Goal: Information Seeking & Learning: Learn about a topic

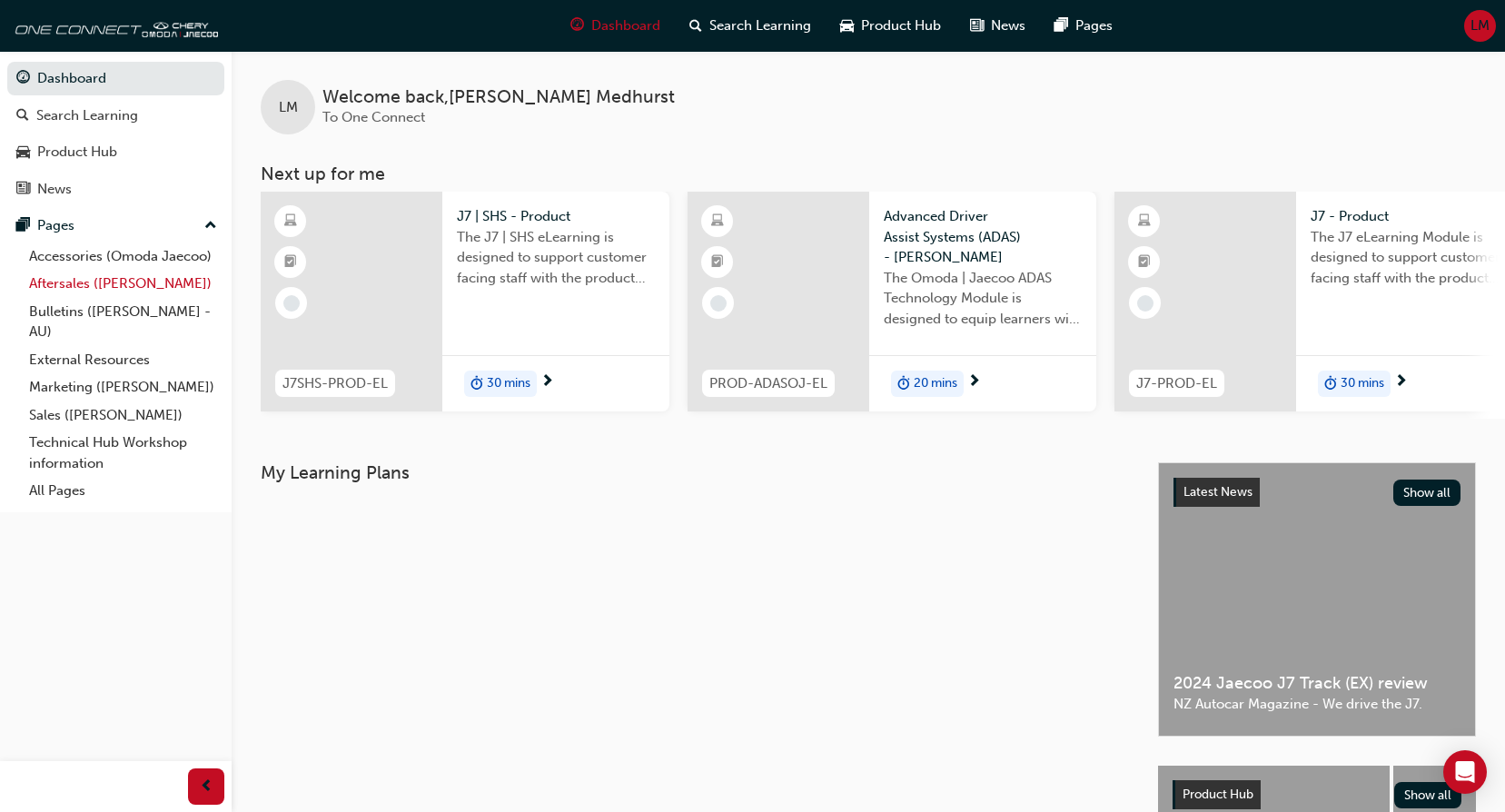
click at [117, 282] on link "Aftersales ([PERSON_NAME])" at bounding box center [123, 284] width 203 height 29
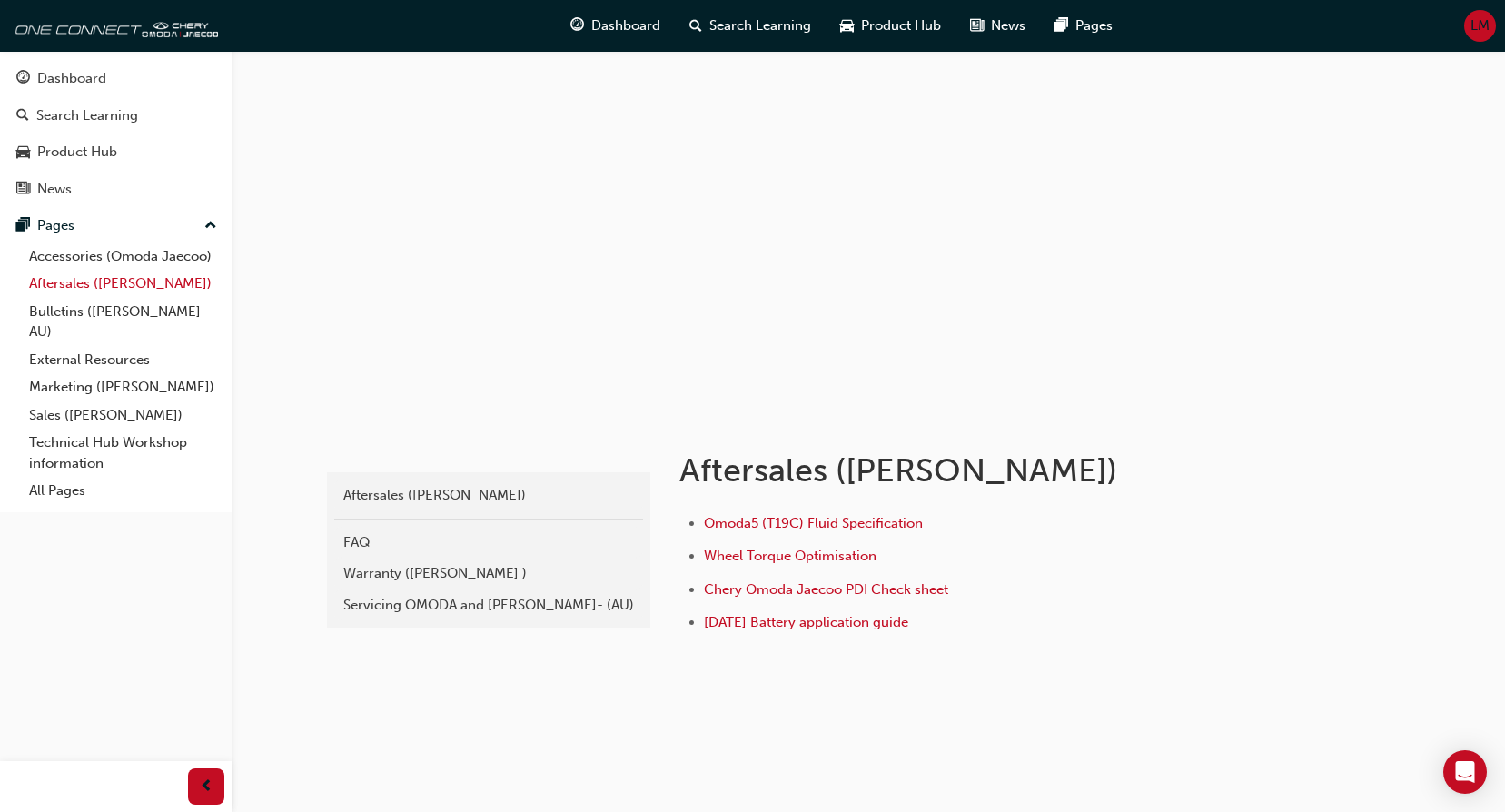
click at [96, 294] on link "Aftersales ([PERSON_NAME])" at bounding box center [123, 284] width 203 height 29
click at [392, 599] on div "Servicing OMODA and [PERSON_NAME]- (AU)" at bounding box center [488, 605] width 291 height 21
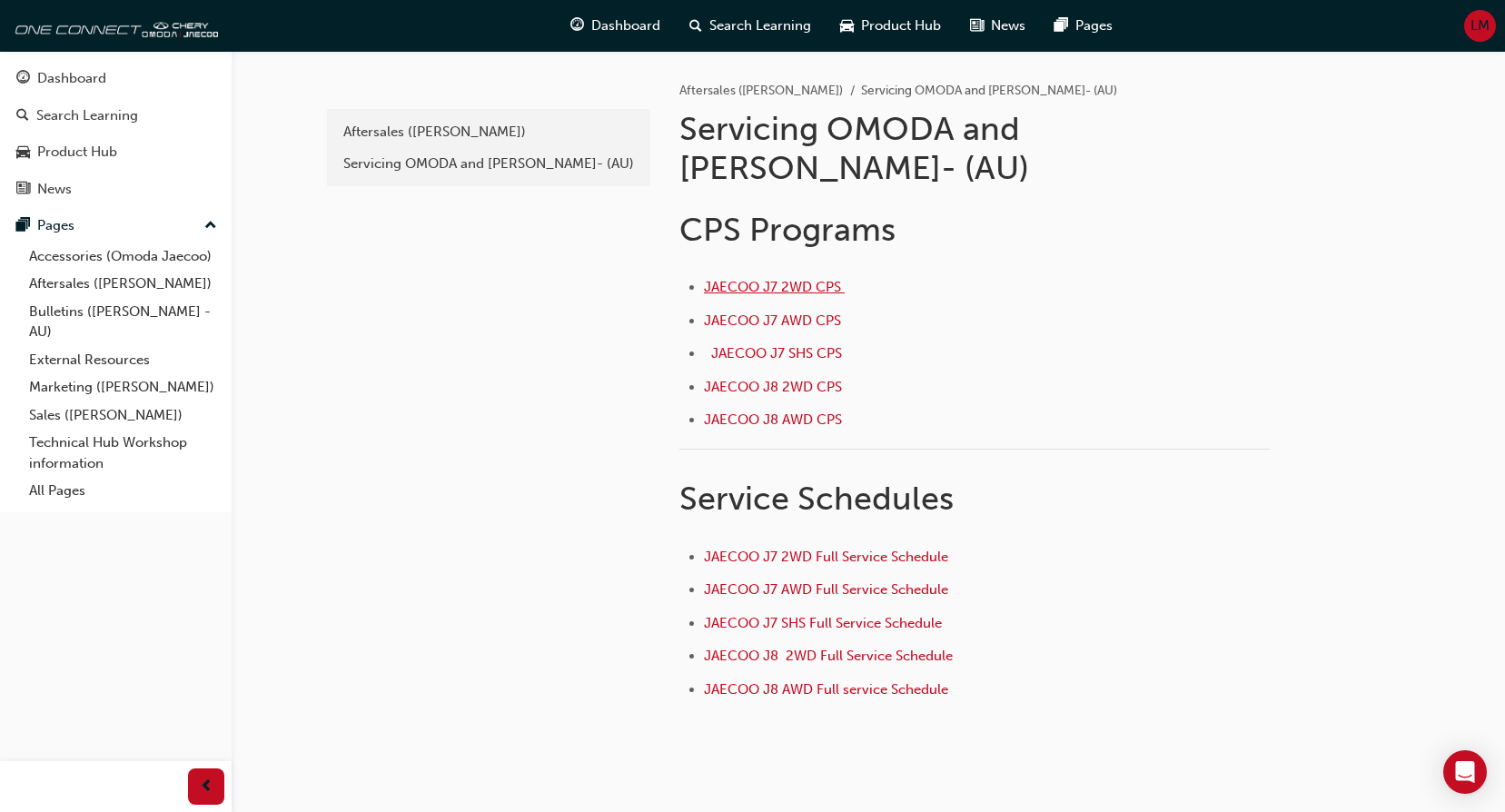
click at [803, 279] on span "JAECOO J7 2WD CPS ﻿" at bounding box center [775, 287] width 141 height 16
click at [855, 549] on span "JAECOO J7 2WD Full Service Schedule" at bounding box center [826, 557] width 244 height 16
click at [145, 280] on link "Aftersales ([PERSON_NAME])" at bounding box center [123, 284] width 203 height 29
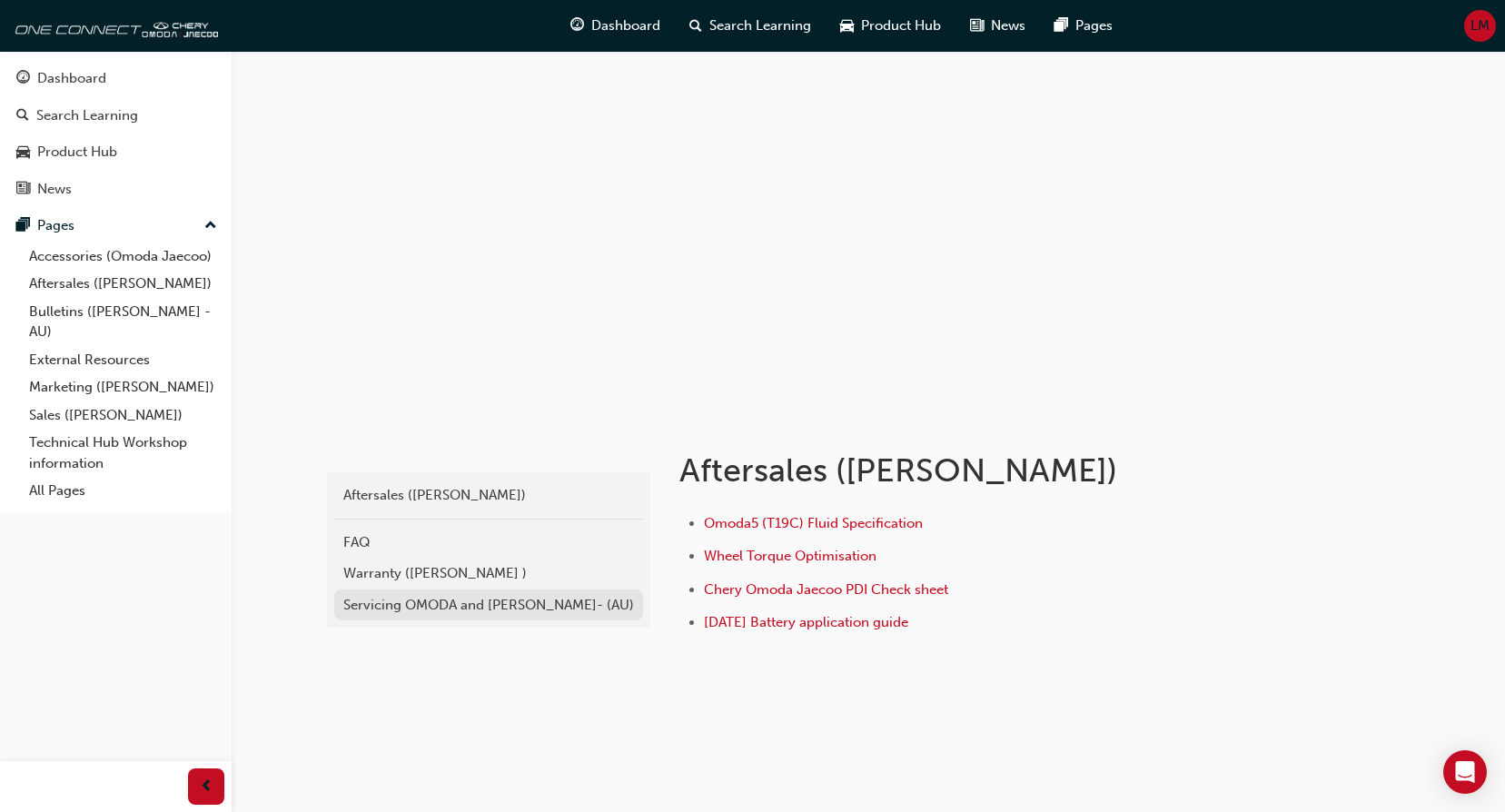
click at [474, 600] on div "Servicing OMODA and [PERSON_NAME]- (AU)" at bounding box center [488, 605] width 291 height 21
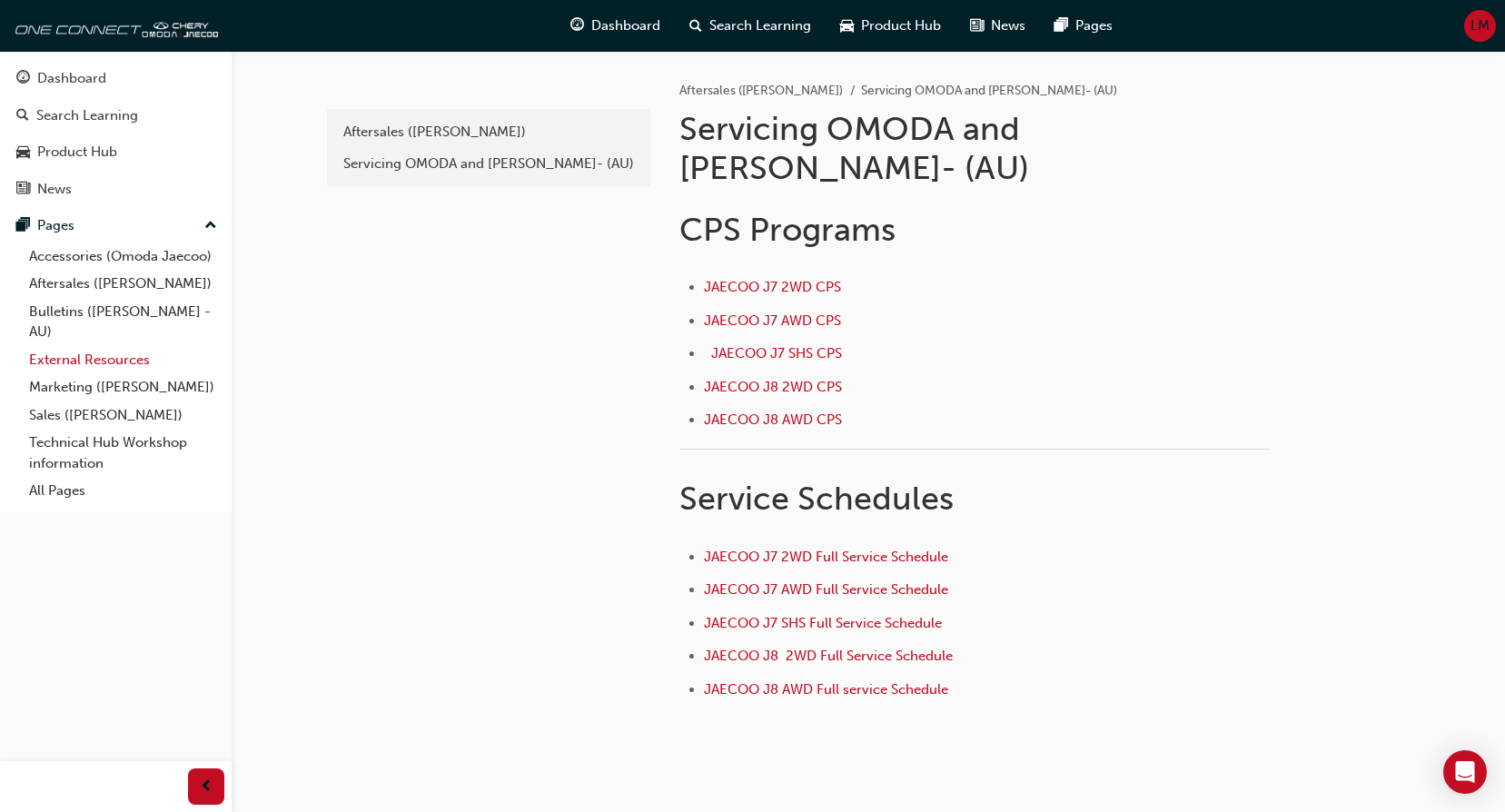
click at [73, 365] on link "External Resources" at bounding box center [123, 360] width 203 height 29
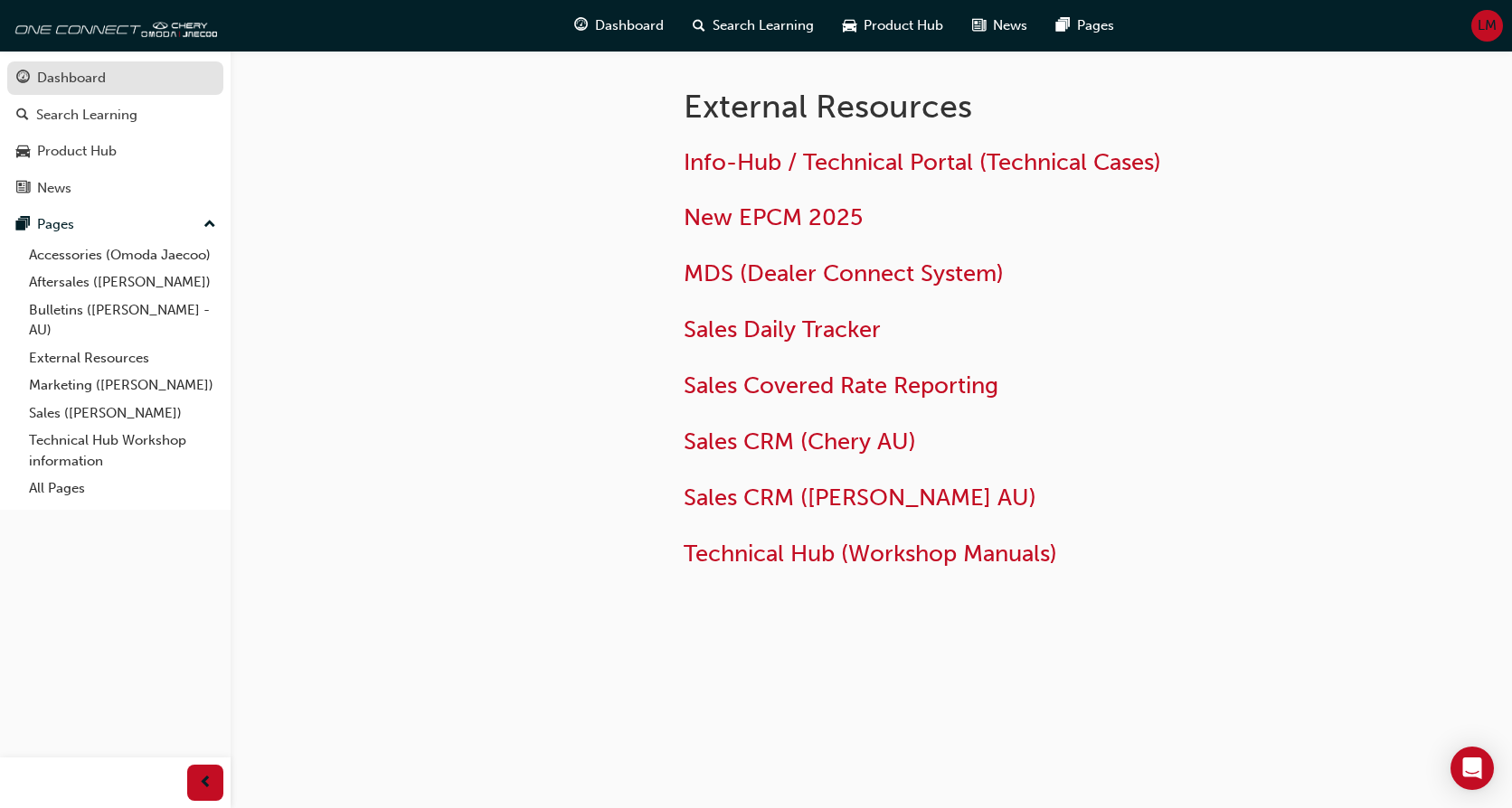
click at [85, 83] on div "Dashboard" at bounding box center [71, 78] width 68 height 21
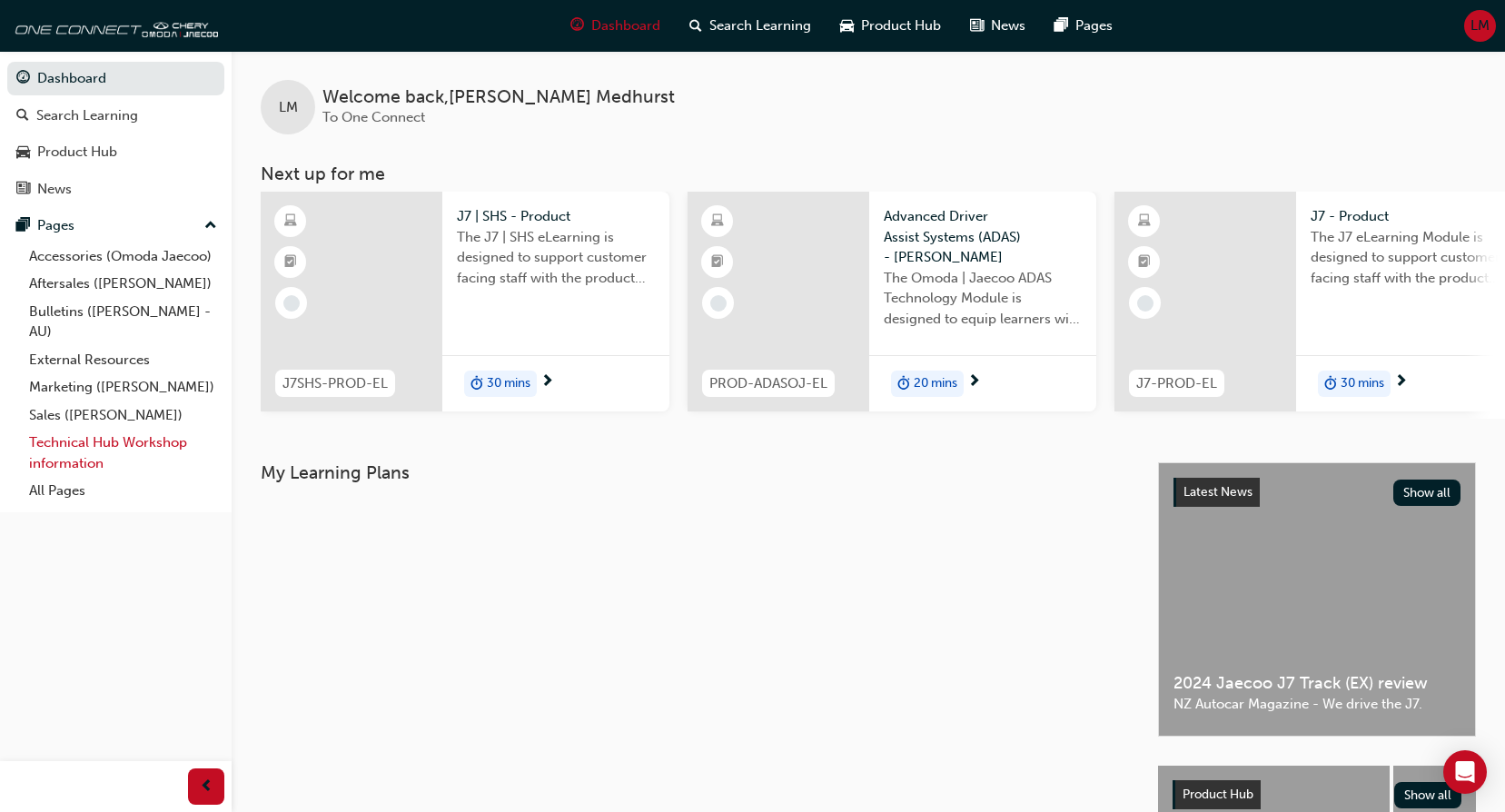
click at [66, 448] on link "Technical Hub Workshop information" at bounding box center [123, 453] width 203 height 49
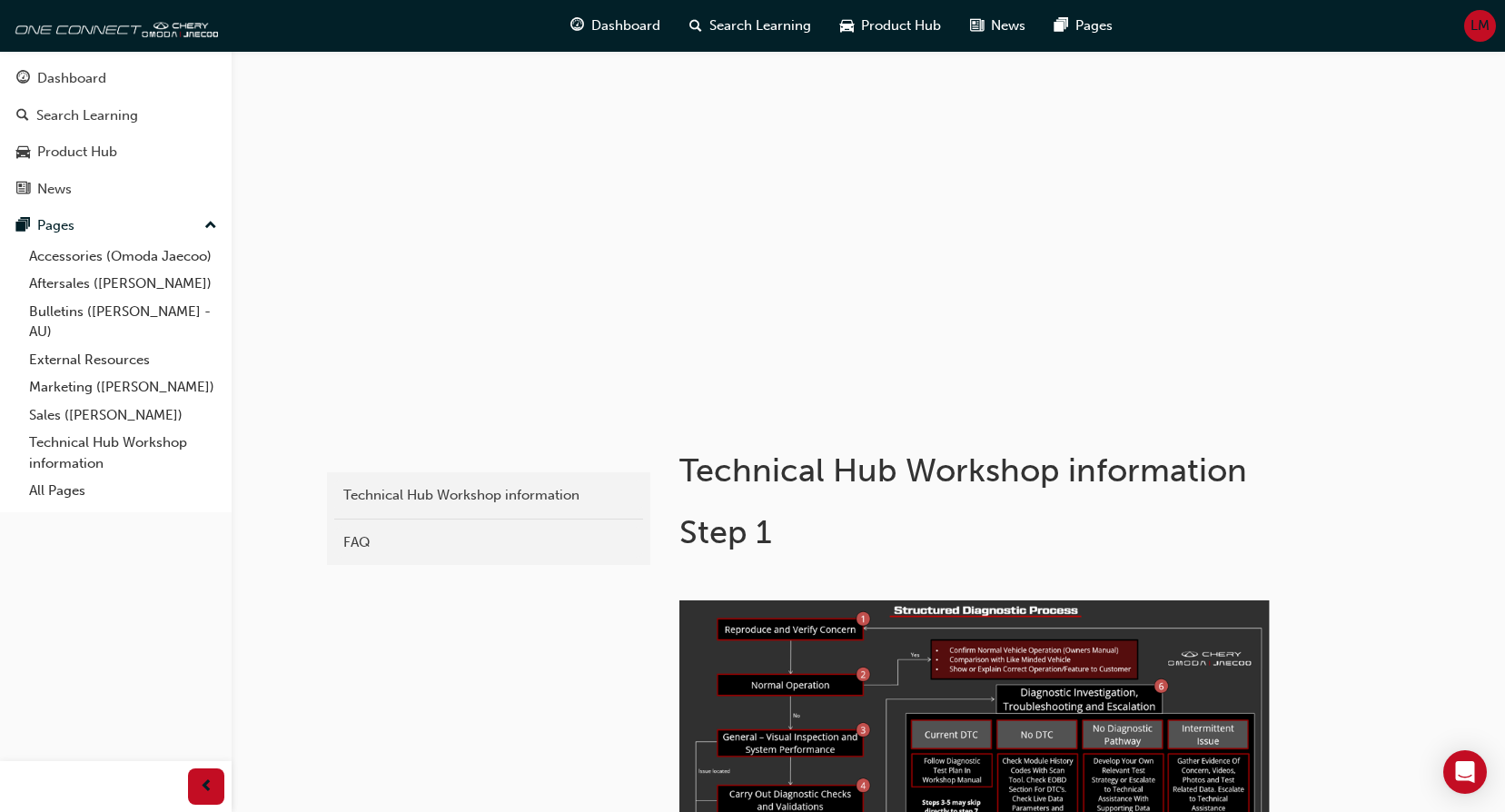
scroll to position [710, 0]
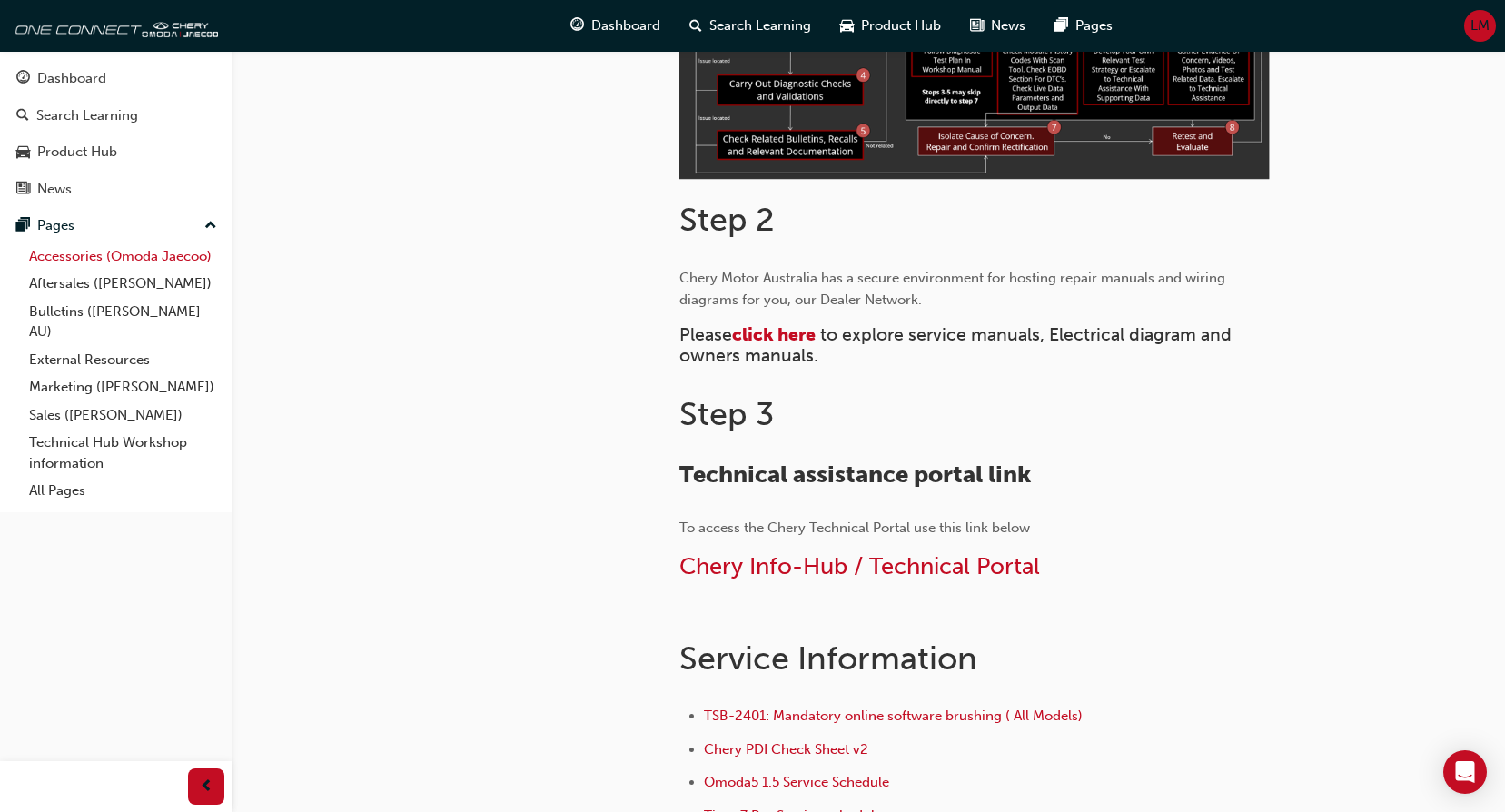
click at [110, 262] on link "Accessories (Omoda Jaecoo)" at bounding box center [123, 256] width 203 height 29
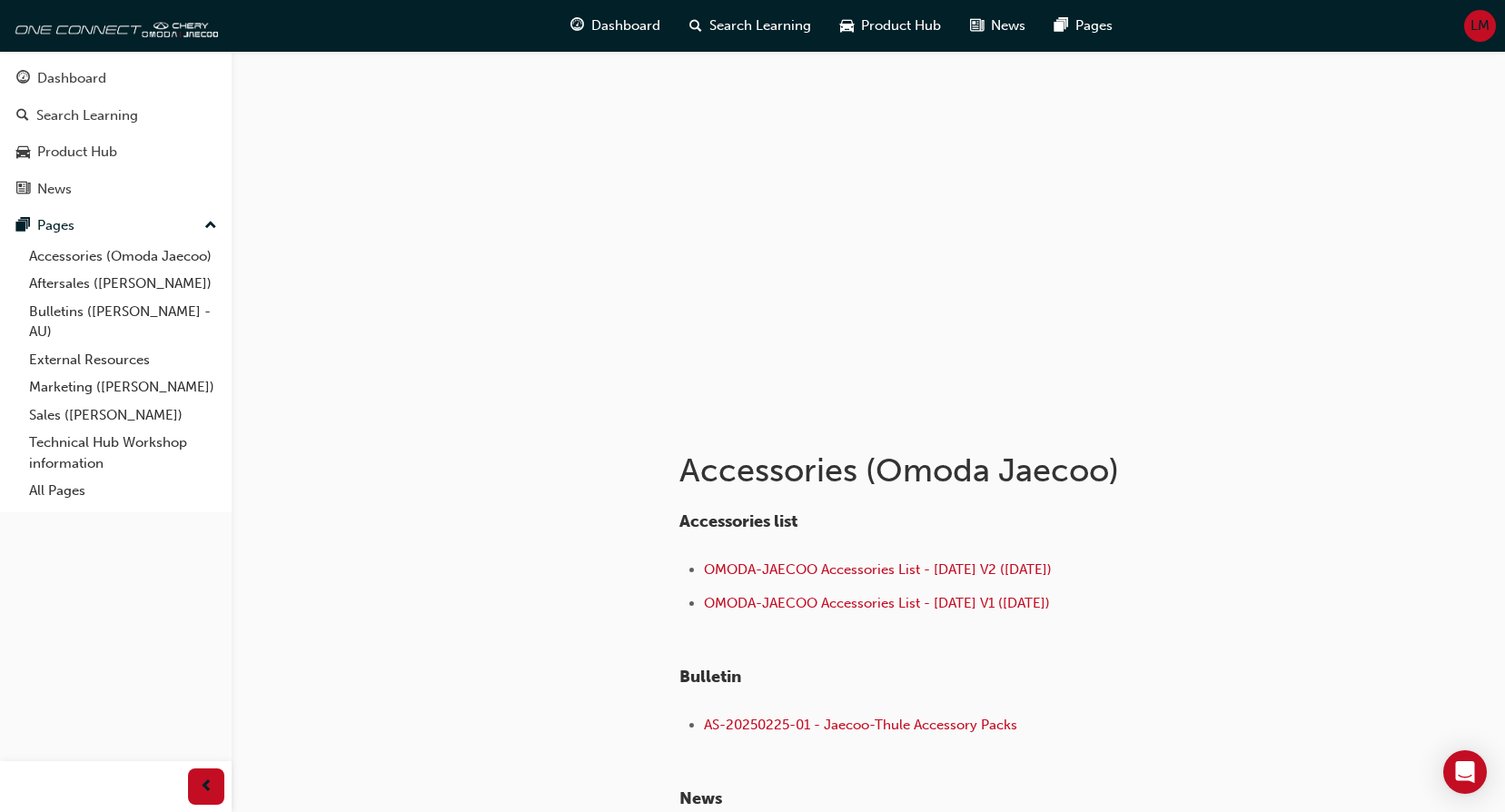
scroll to position [226, 0]
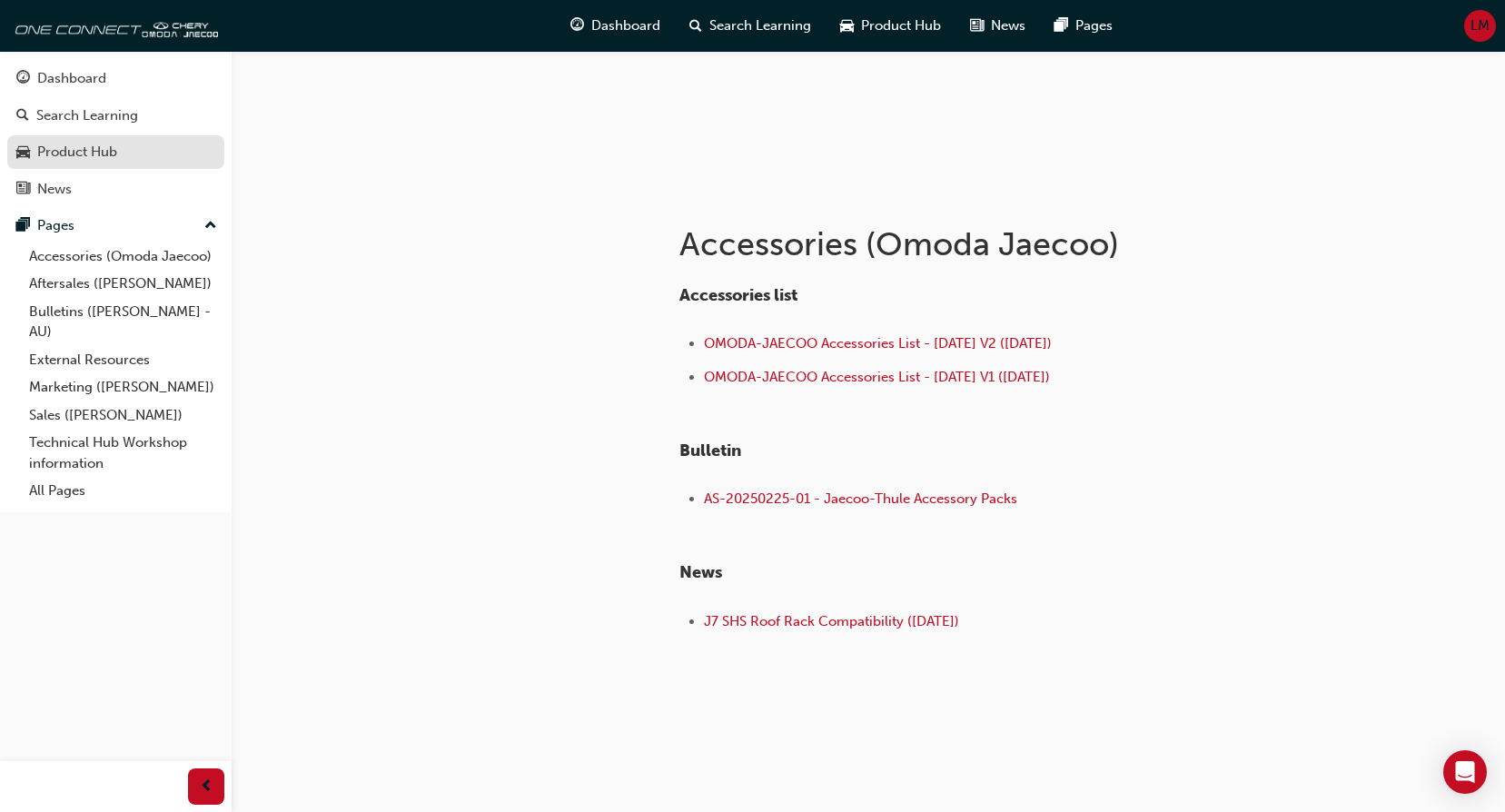
click at [81, 159] on div "Product Hub" at bounding box center [77, 152] width 80 height 21
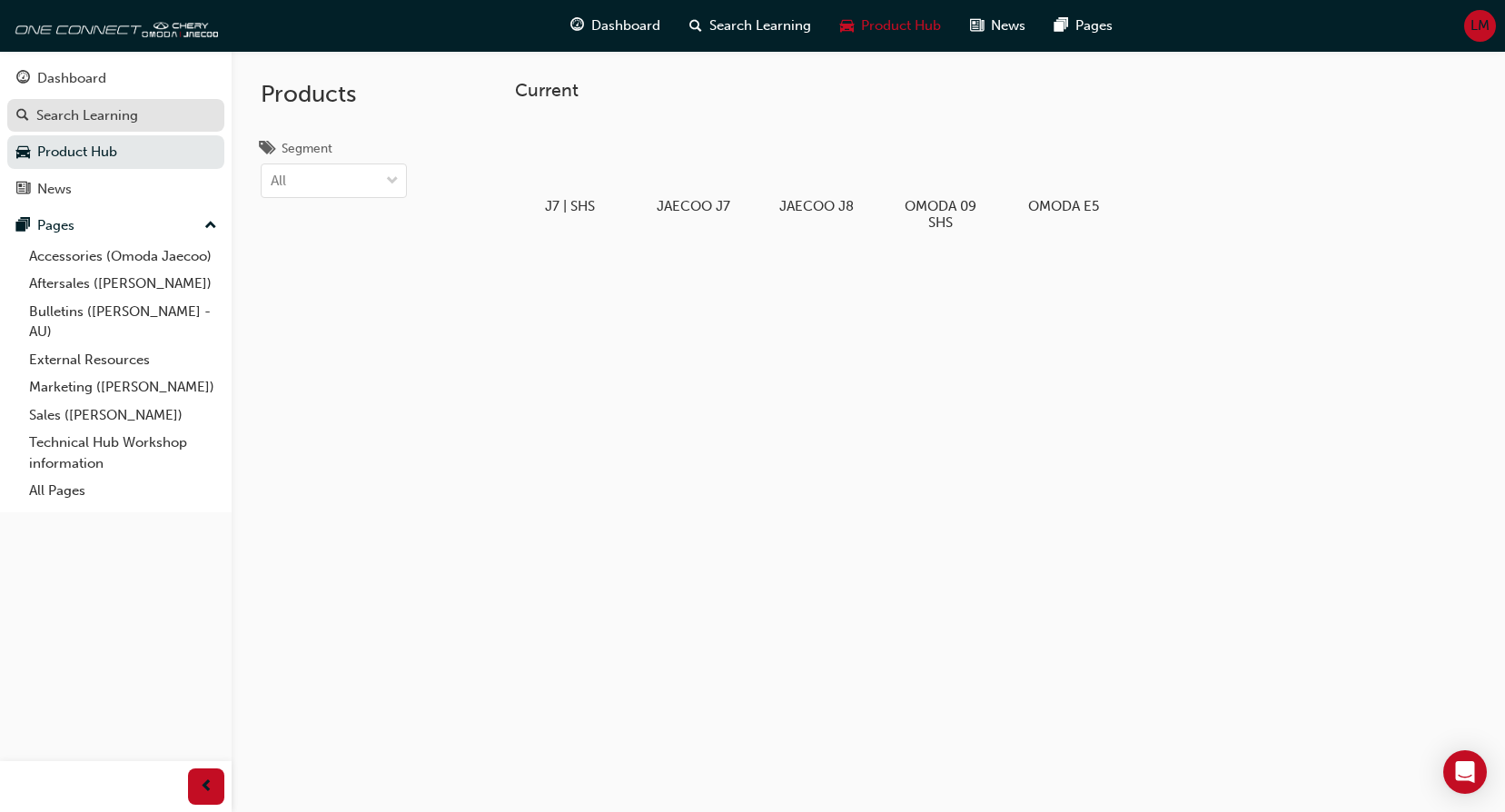
click at [116, 120] on div "Search Learning" at bounding box center [87, 116] width 102 height 21
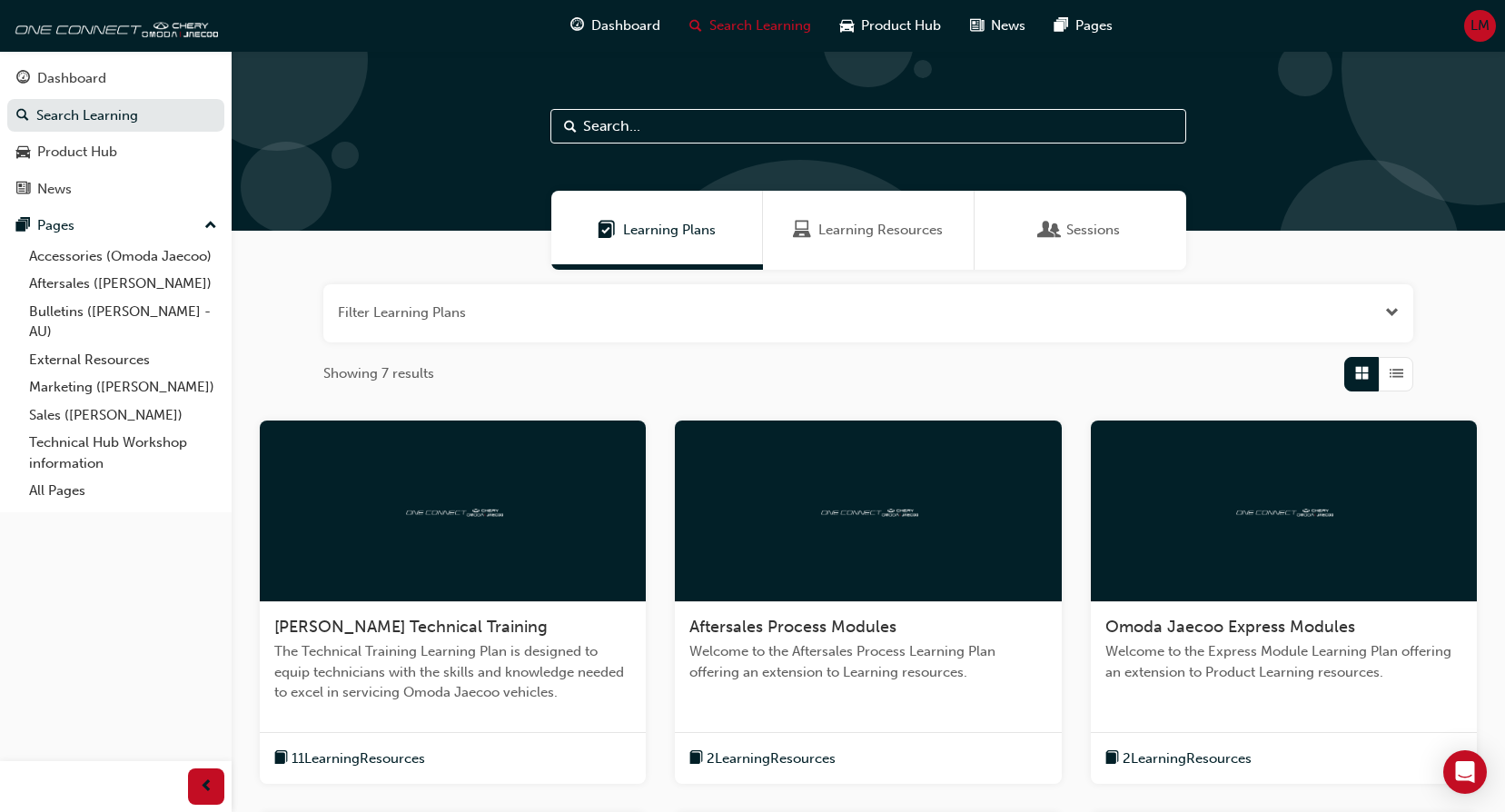
scroll to position [588, 0]
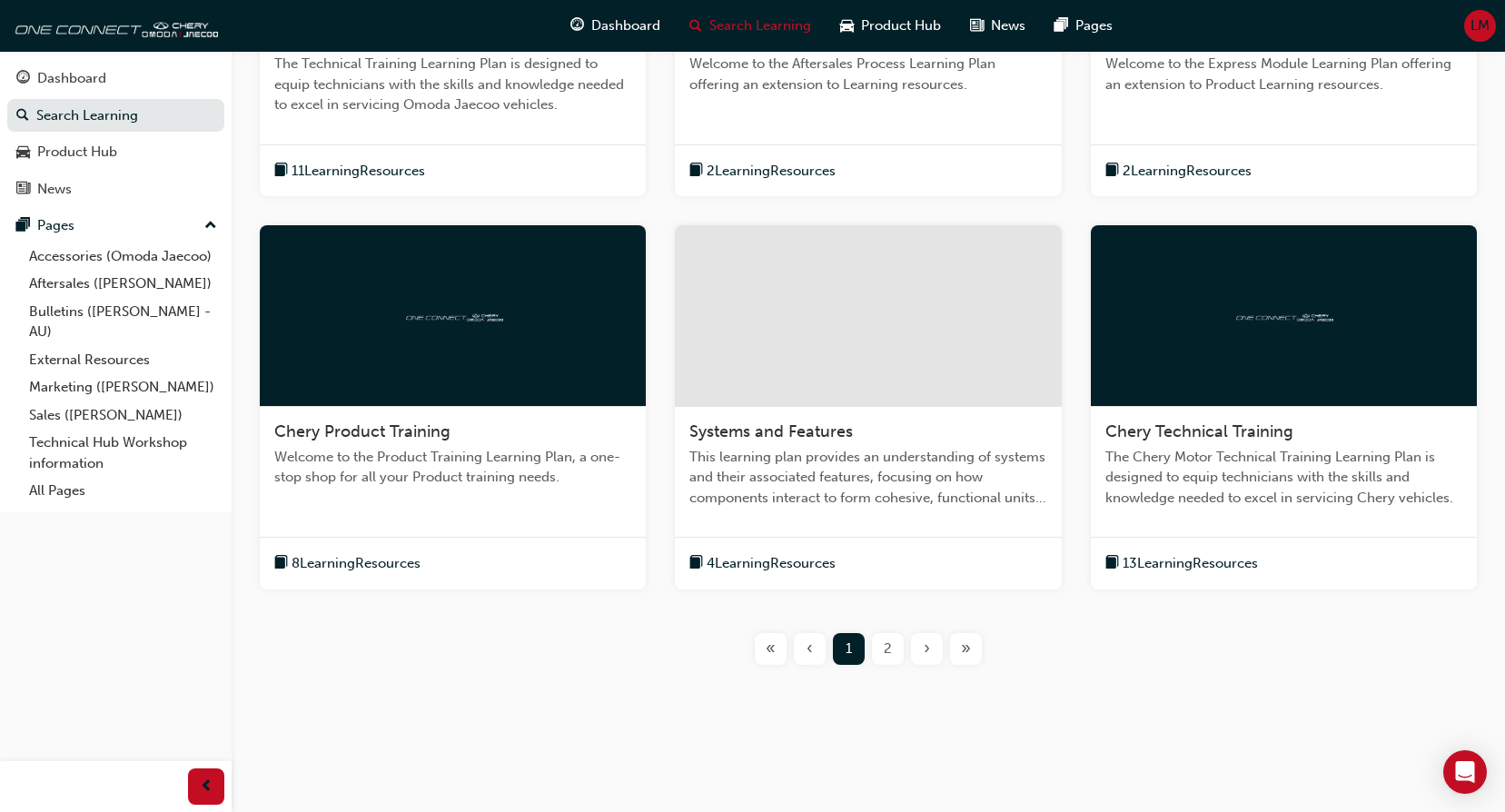
click at [886, 649] on span "2" at bounding box center [887, 649] width 9 height 21
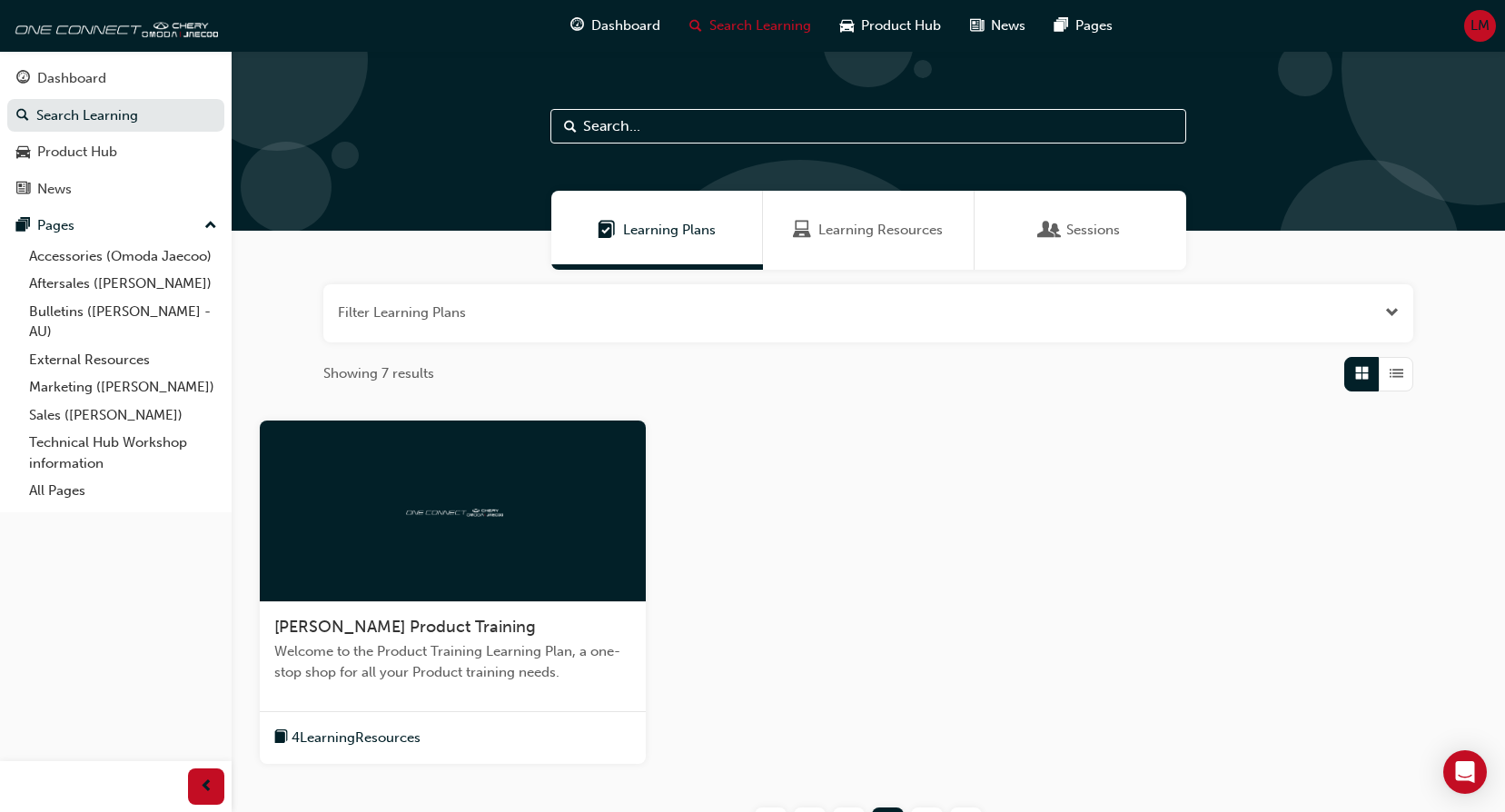
click at [876, 224] on span "Learning Resources" at bounding box center [881, 231] width 125 height 21
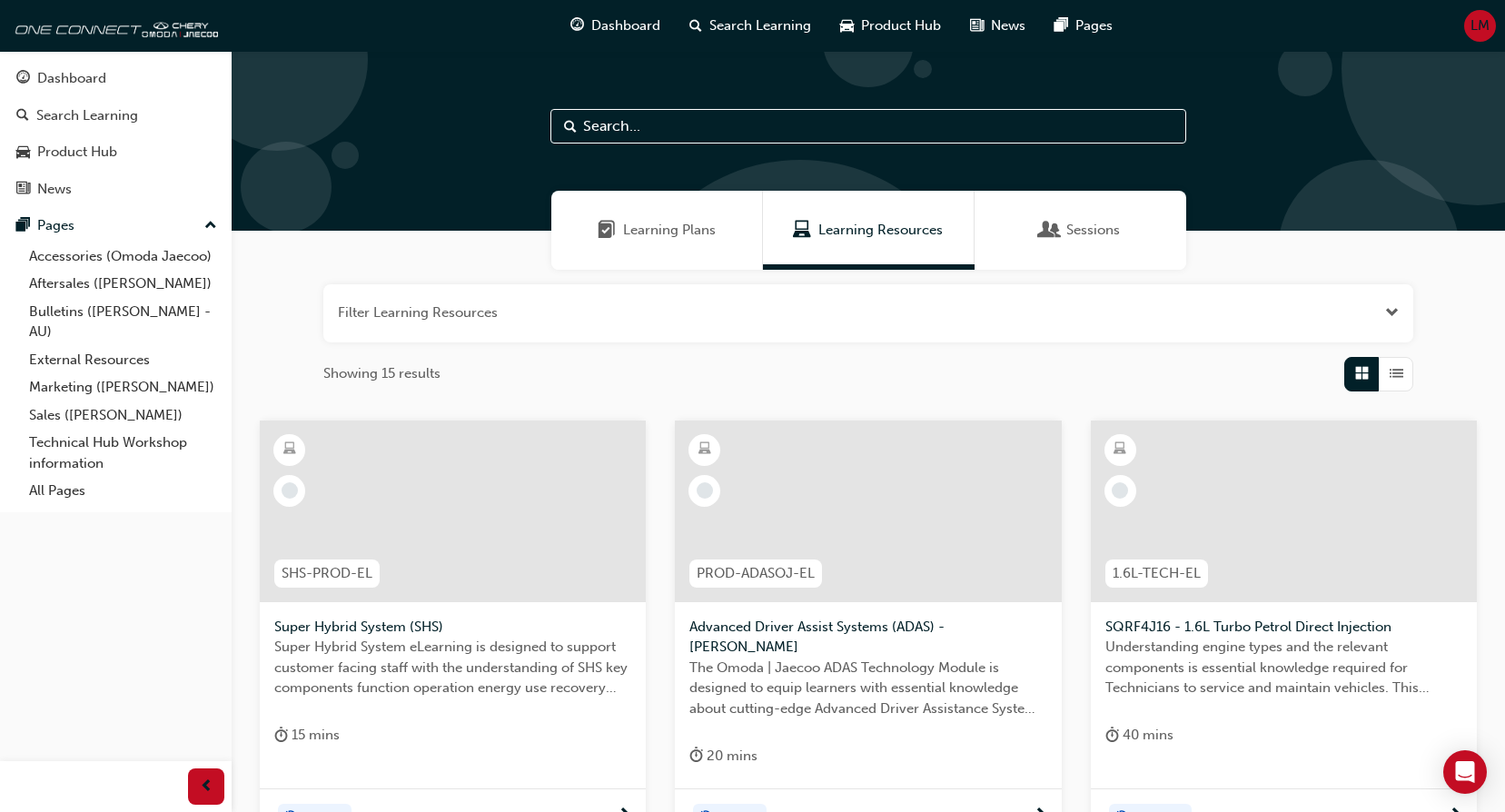
click at [1089, 231] on span "Sessions" at bounding box center [1093, 231] width 53 height 21
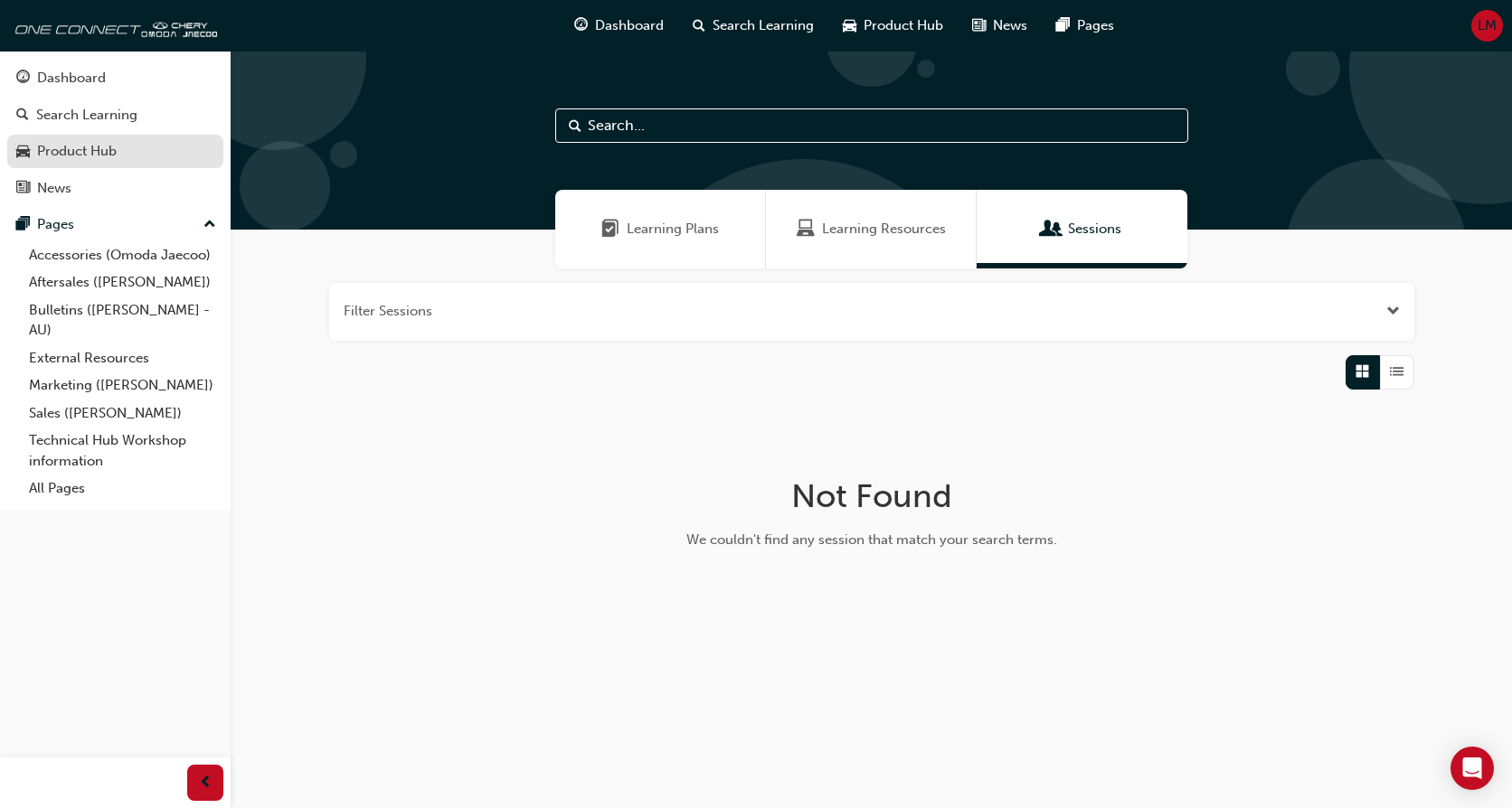
click at [120, 150] on div "Product Hub" at bounding box center [115, 152] width 198 height 23
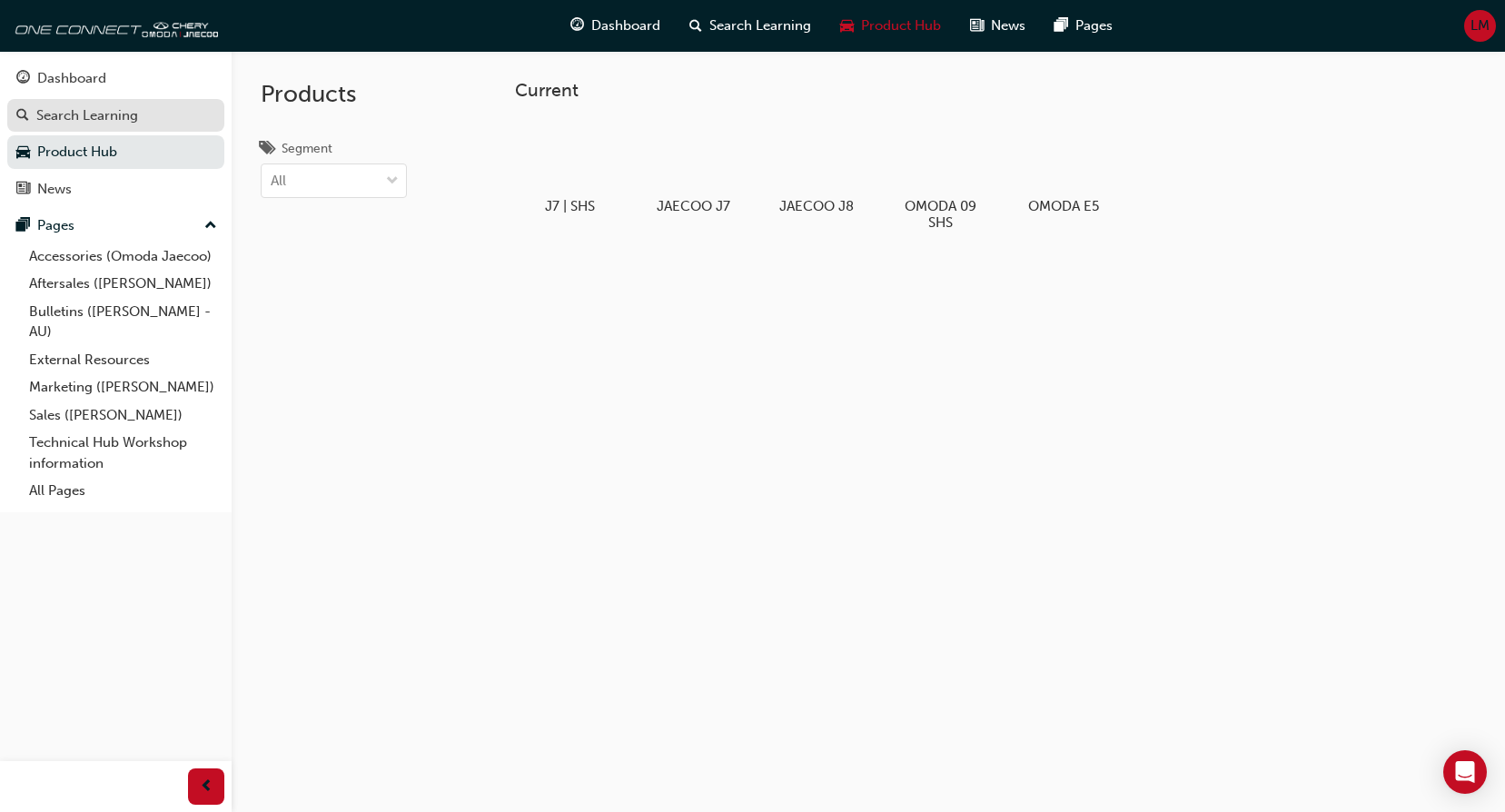
click at [137, 127] on link "Search Learning" at bounding box center [116, 115] width 217 height 33
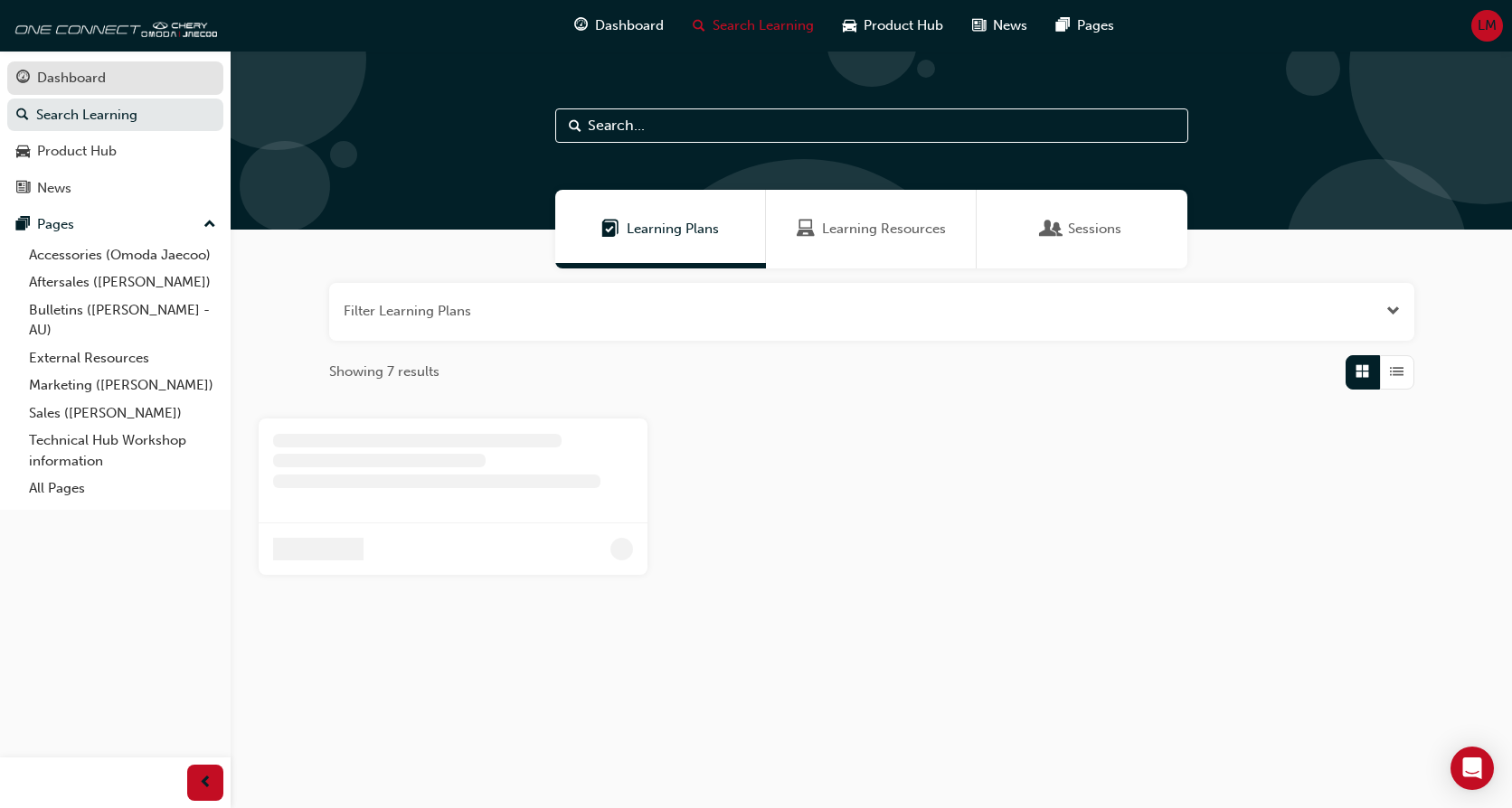
click at [106, 75] on div "Dashboard" at bounding box center [115, 79] width 198 height 23
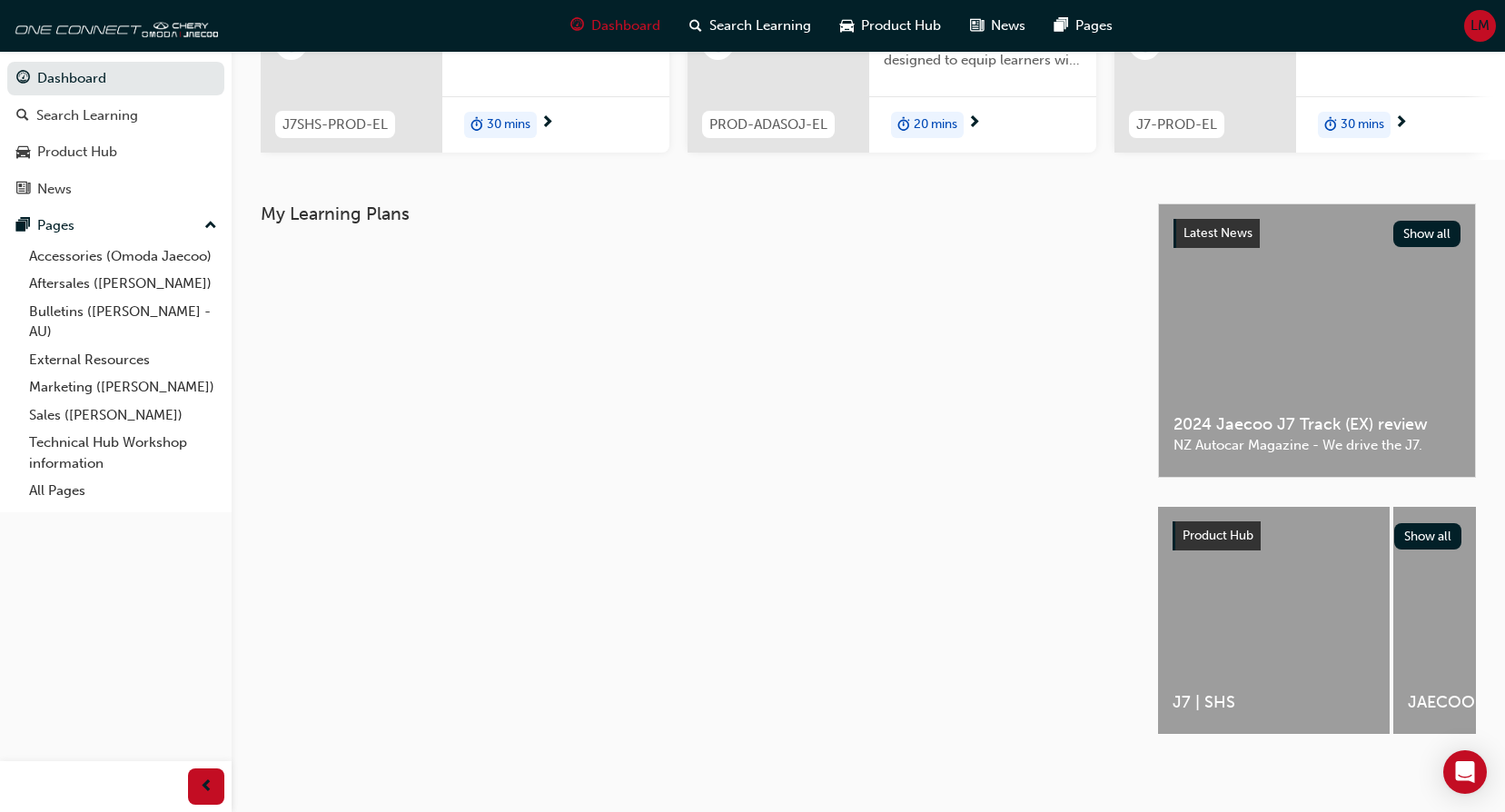
scroll to position [274, 0]
click at [127, 283] on link "Aftersales ([PERSON_NAME])" at bounding box center [123, 284] width 203 height 29
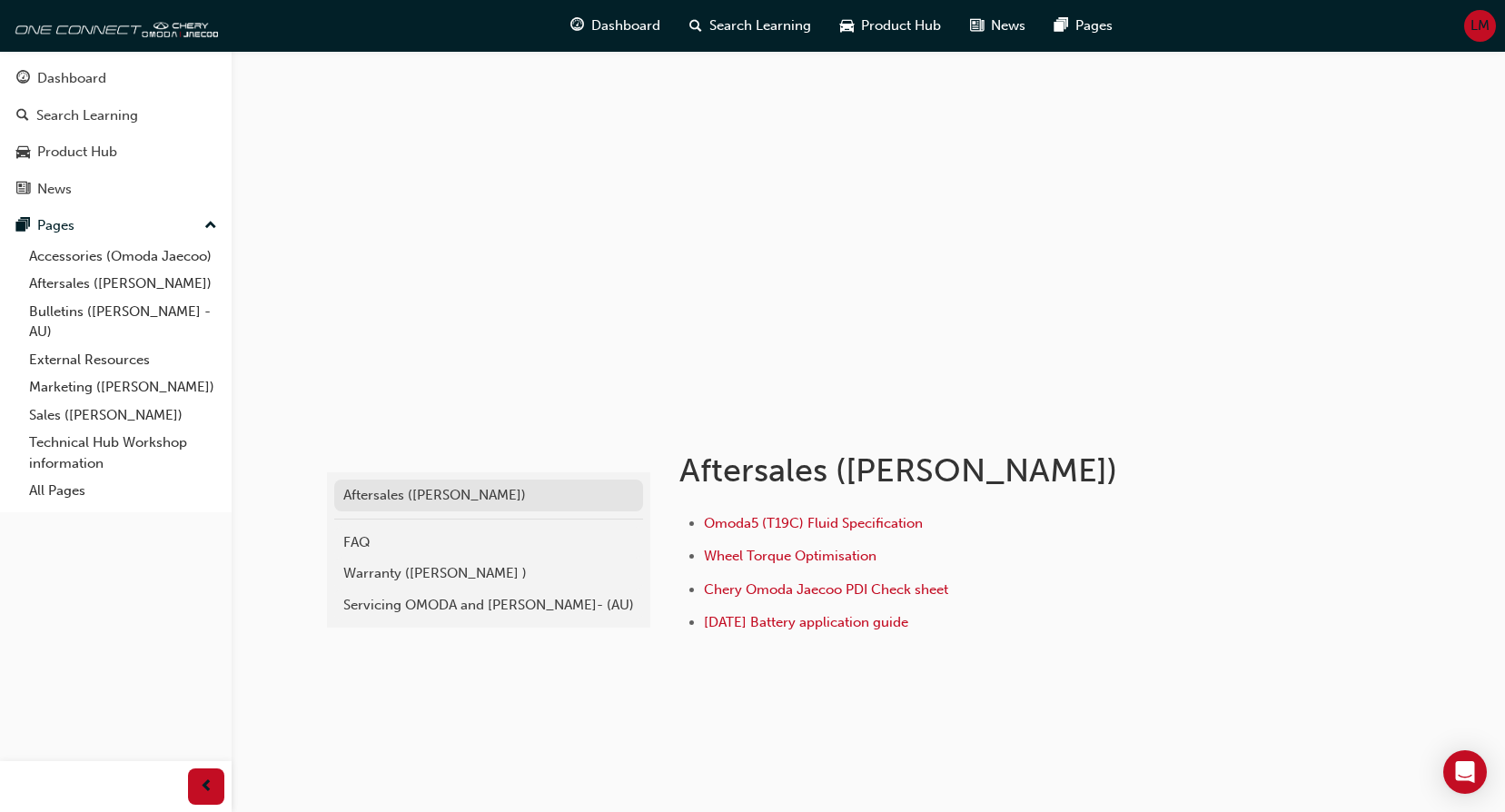
click at [452, 497] on div "Aftersales ([PERSON_NAME])" at bounding box center [488, 496] width 291 height 21
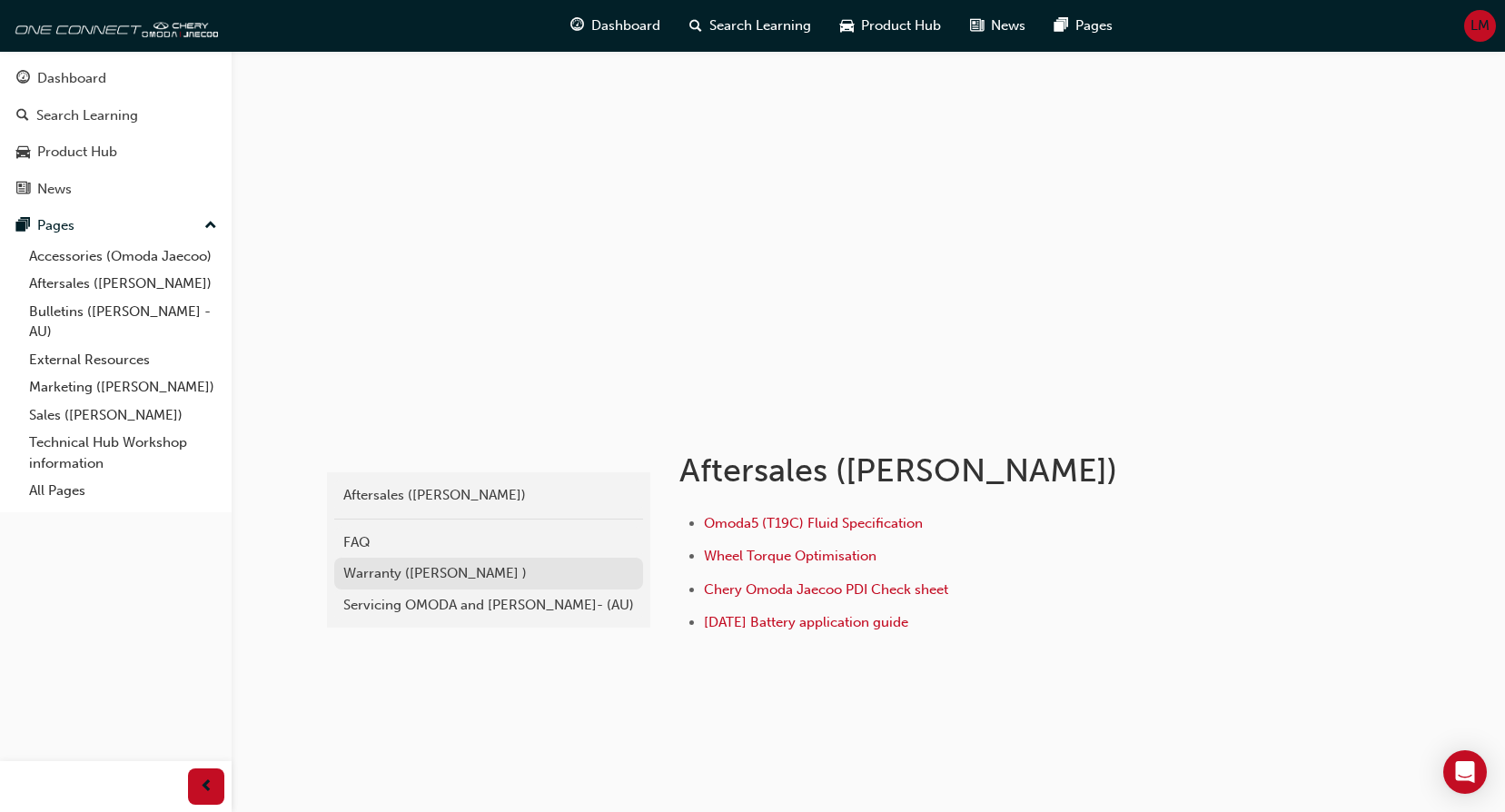
click at [379, 576] on div "Warranty (Omoda Jaecoo )" at bounding box center [488, 574] width 291 height 21
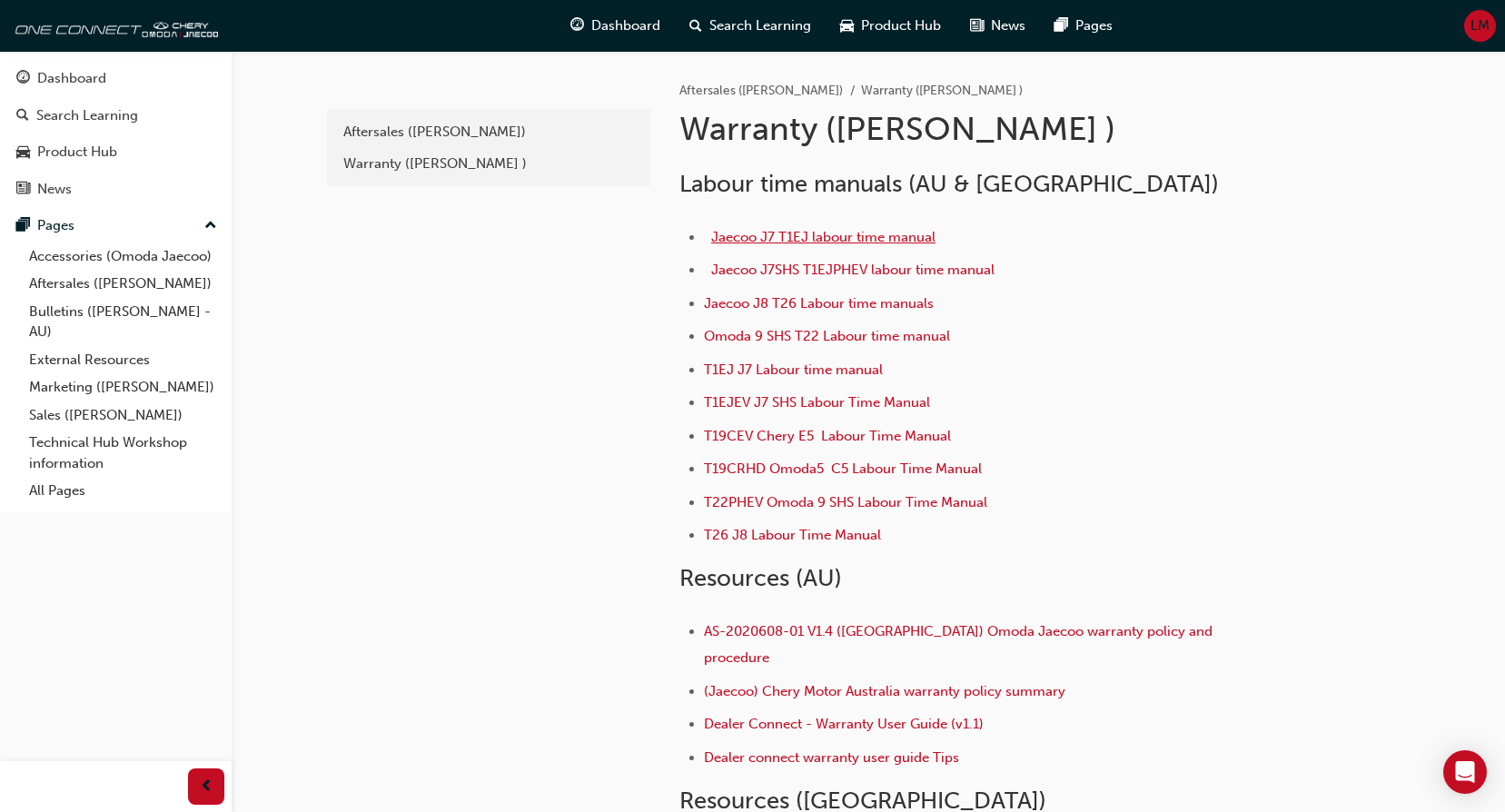
click at [866, 236] on span "Jaecoo J7 T1EJ labour time manual" at bounding box center [823, 236] width 224 height 16
click at [93, 444] on link "Technical Hub Workshop information" at bounding box center [123, 453] width 203 height 49
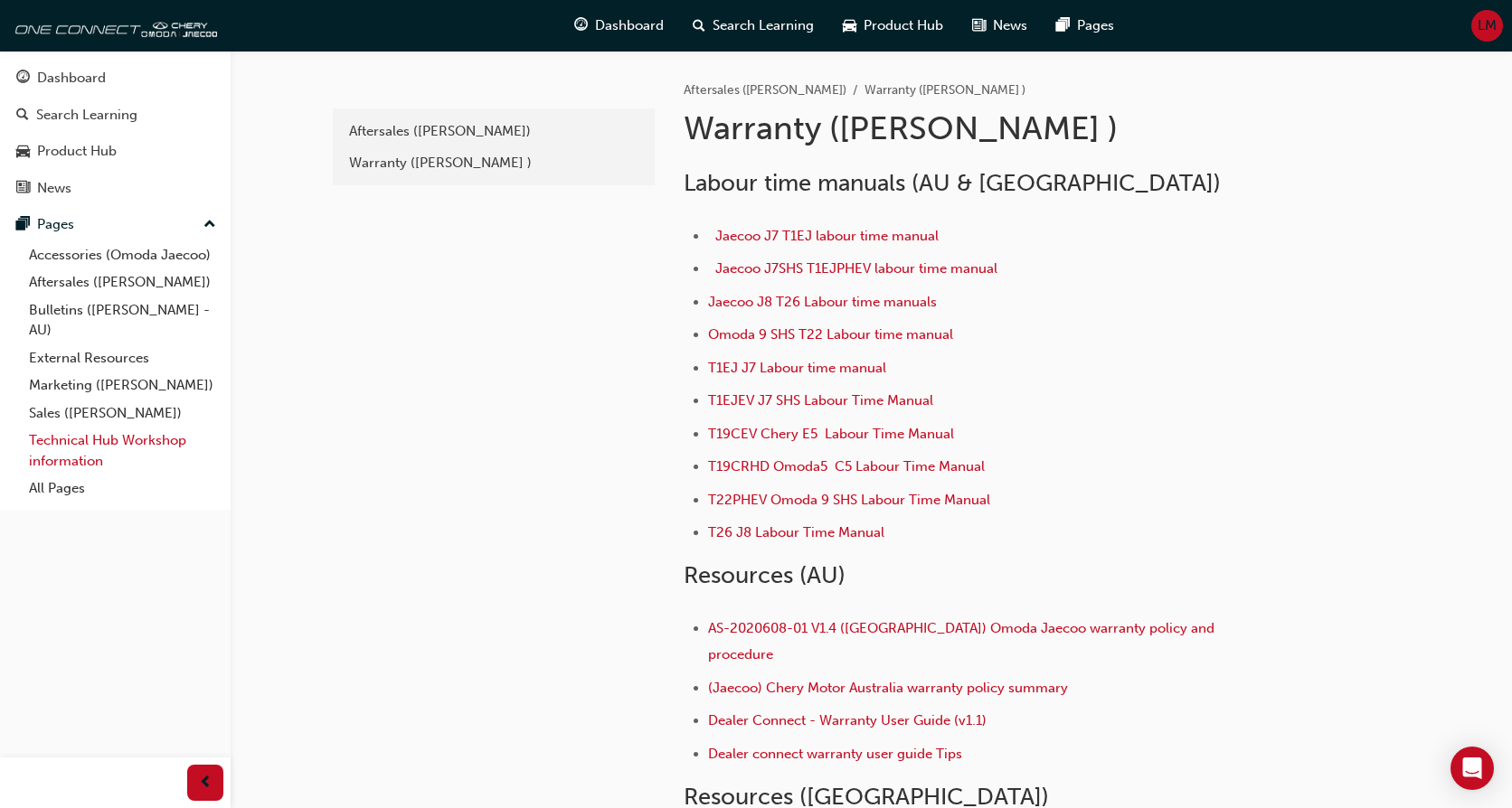
click at [93, 442] on link "Technical Hub Workshop information" at bounding box center [122, 450] width 202 height 48
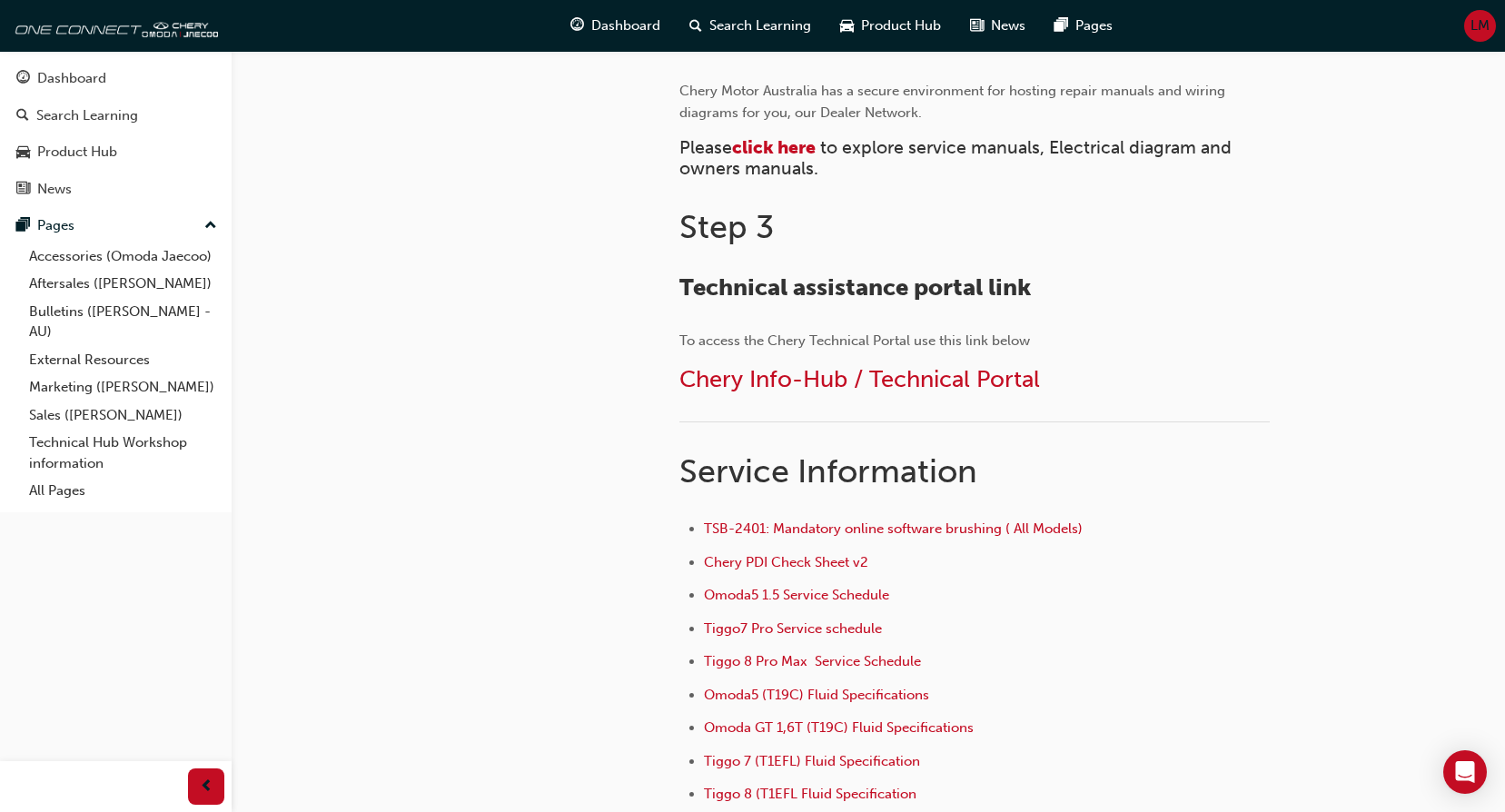
scroll to position [1203, 0]
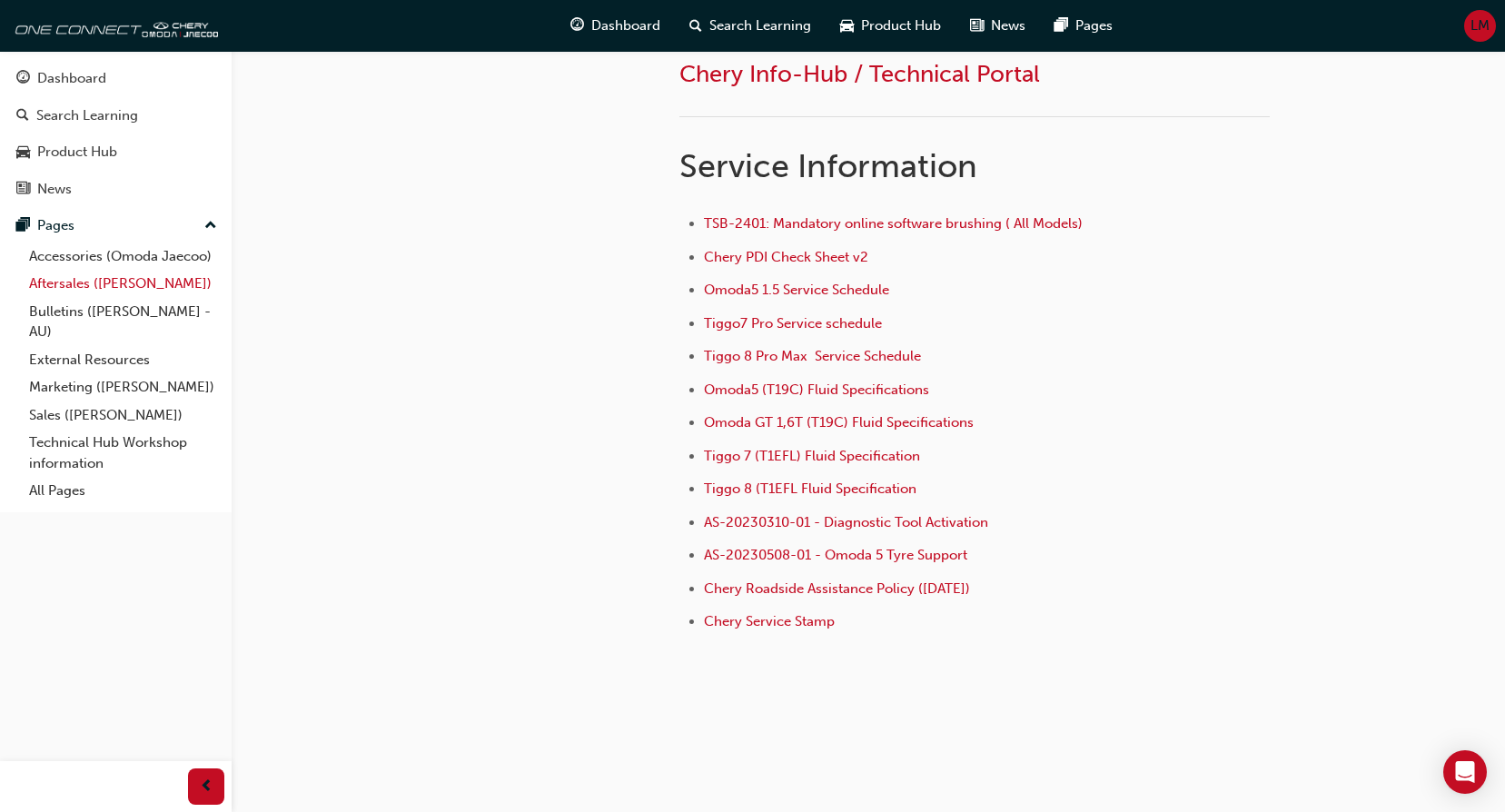
click at [144, 278] on link "Aftersales ([PERSON_NAME])" at bounding box center [123, 284] width 203 height 29
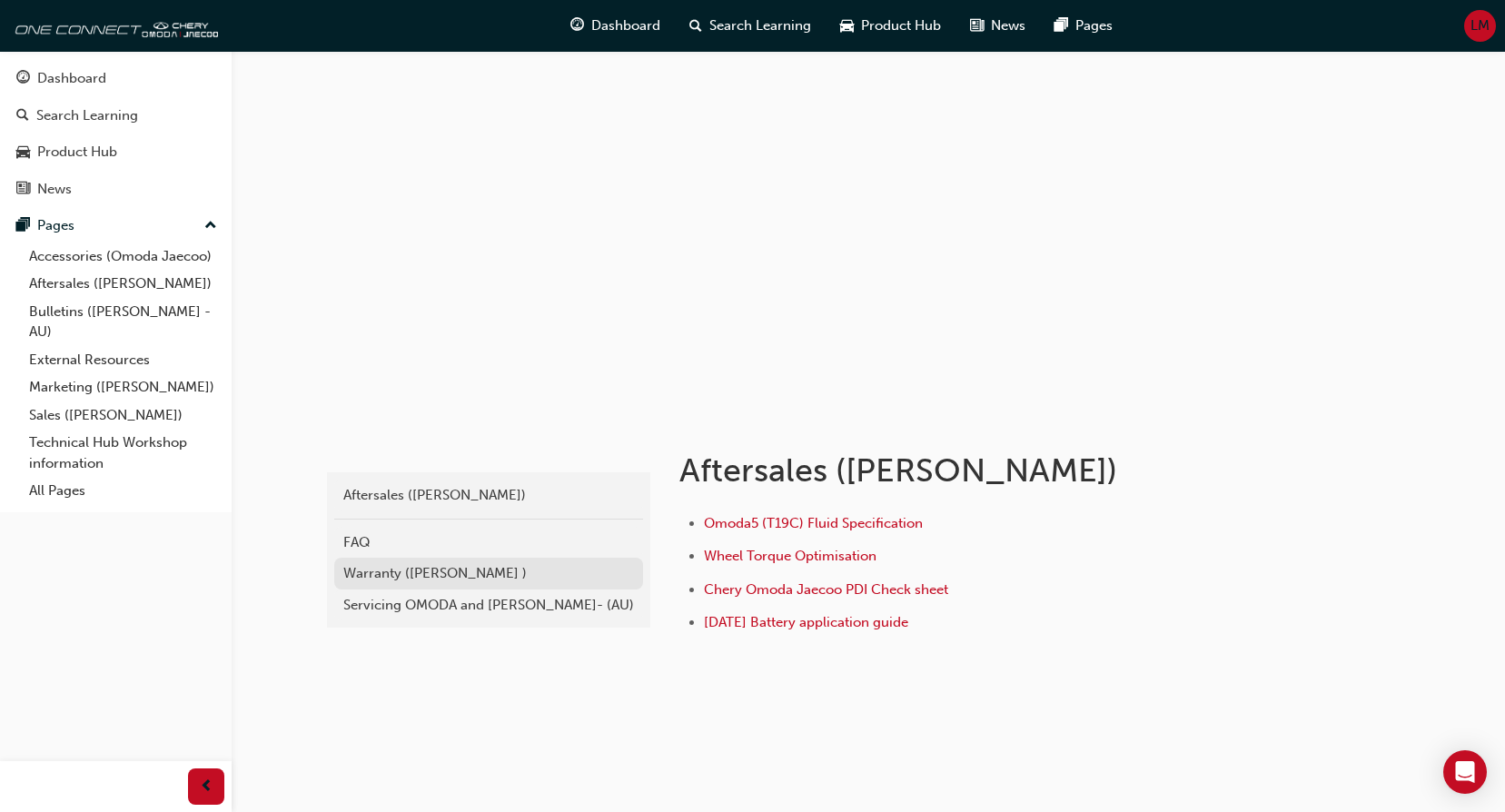
click at [432, 563] on div "Warranty (Omoda Jaecoo )" at bounding box center [488, 574] width 291 height 21
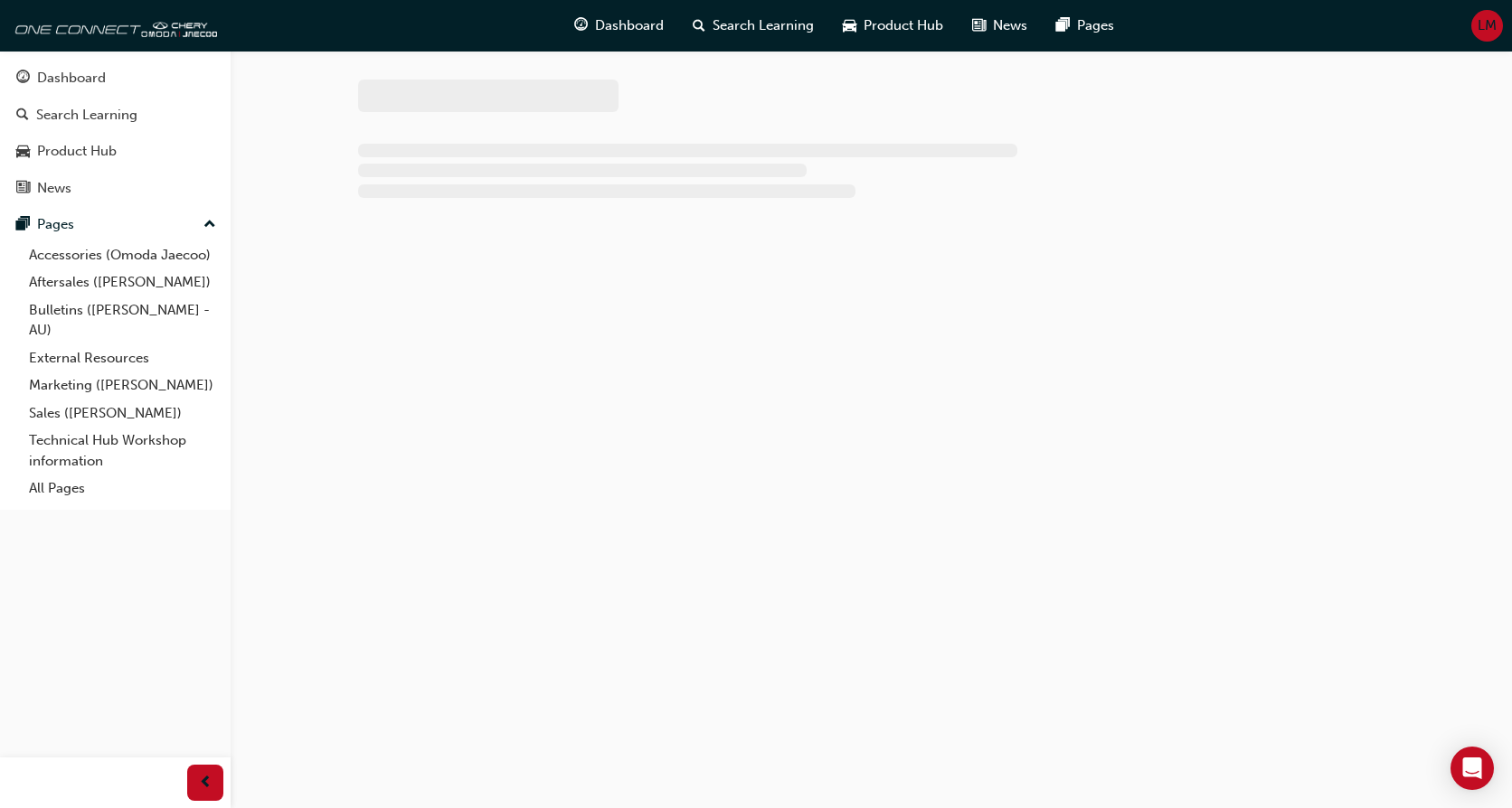
click at [430, 560] on div at bounding box center [756, 404] width 1512 height 808
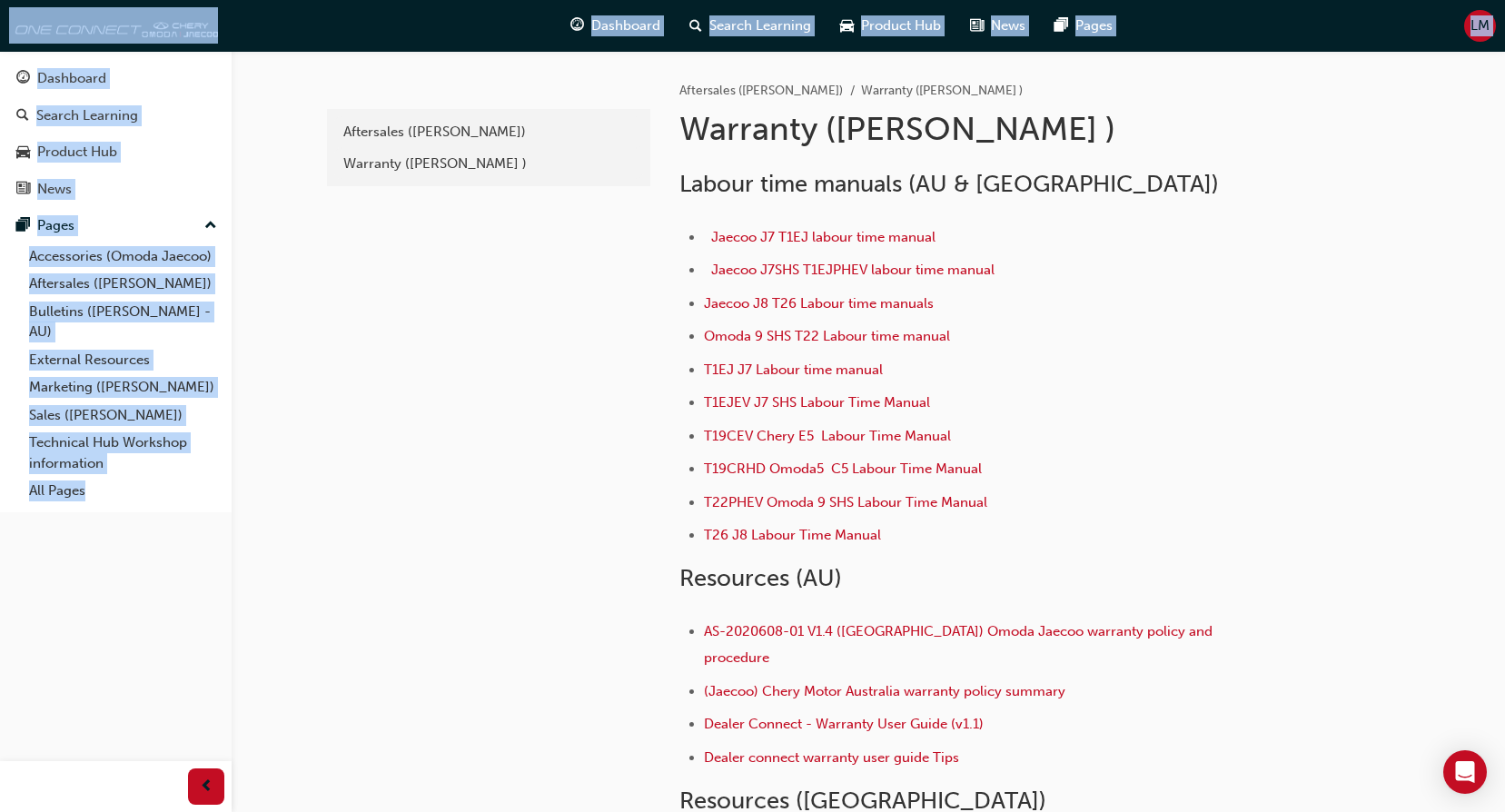
click at [1490, 416] on div "e4c4a08f-6058-4cf8-8632-0a423d60f81f Aftersales (Omoda Jaecoo) Warranty (Omoda …" at bounding box center [752, 556] width 1505 height 1111
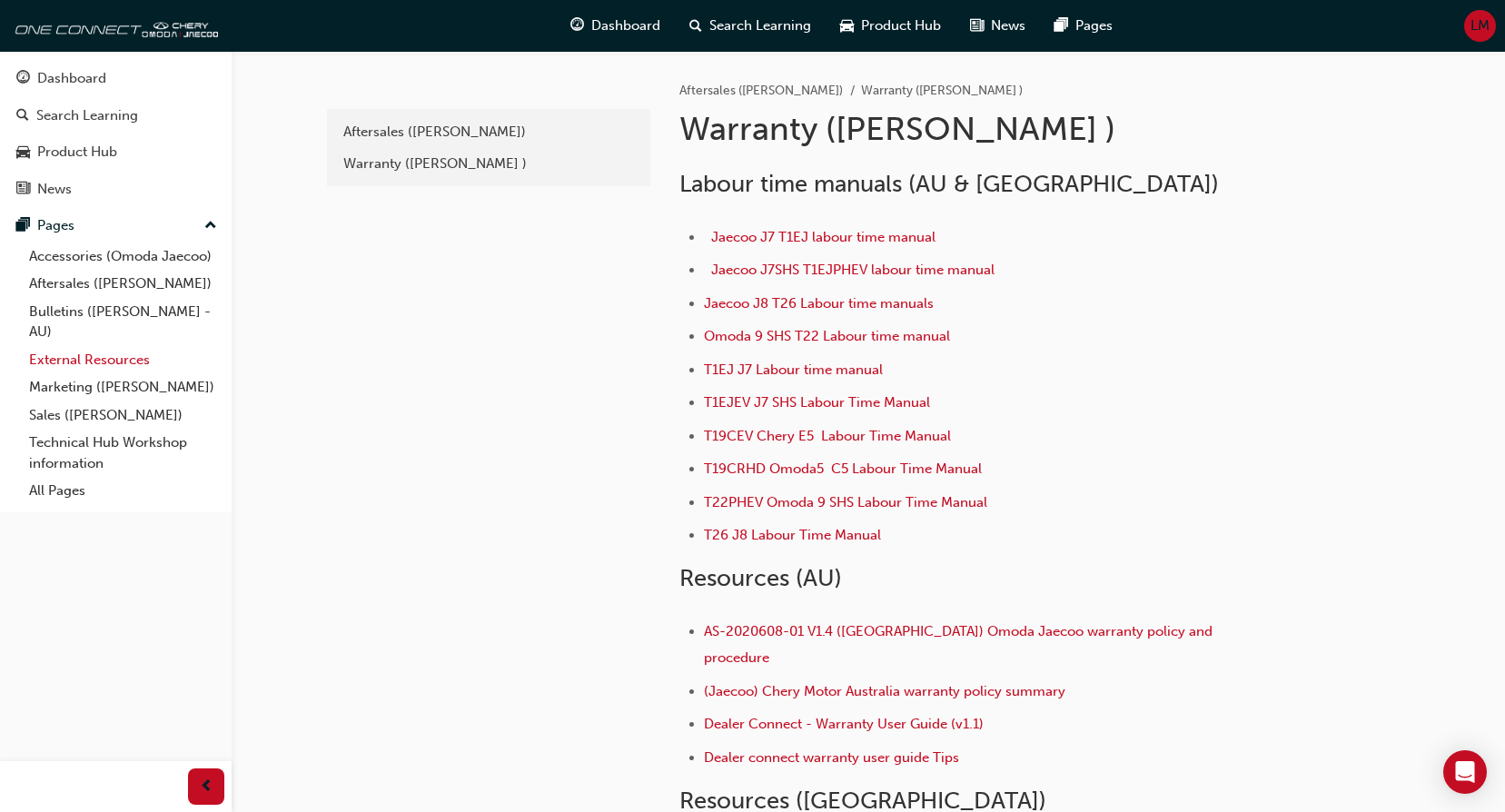
click at [95, 360] on link "External Resources" at bounding box center [123, 360] width 203 height 29
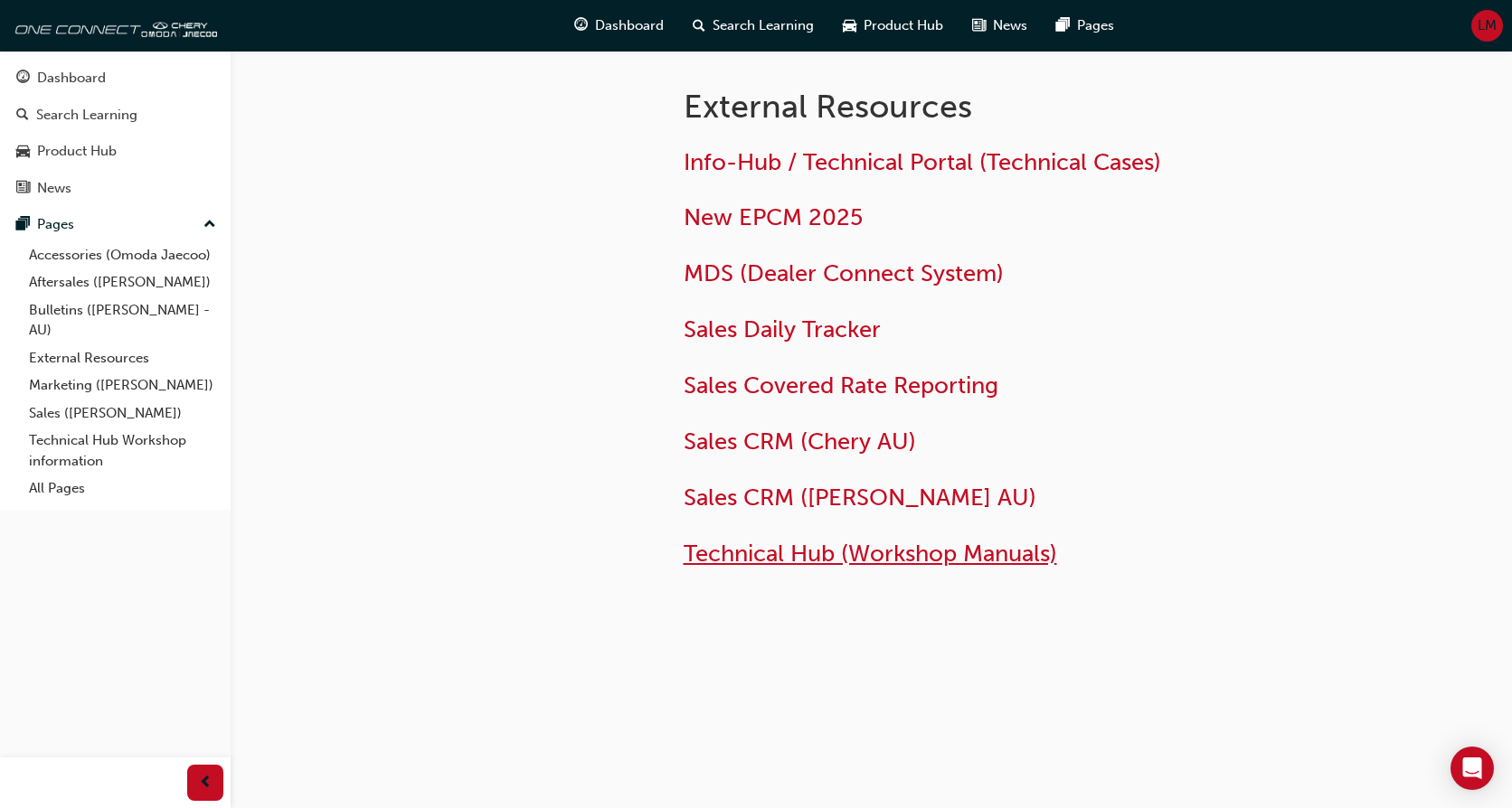
click at [904, 563] on span "Technical Hub (Workshop Manuals)" at bounding box center [871, 554] width 374 height 28
click at [147, 249] on link "Accessories (Omoda Jaecoo)" at bounding box center [122, 255] width 202 height 28
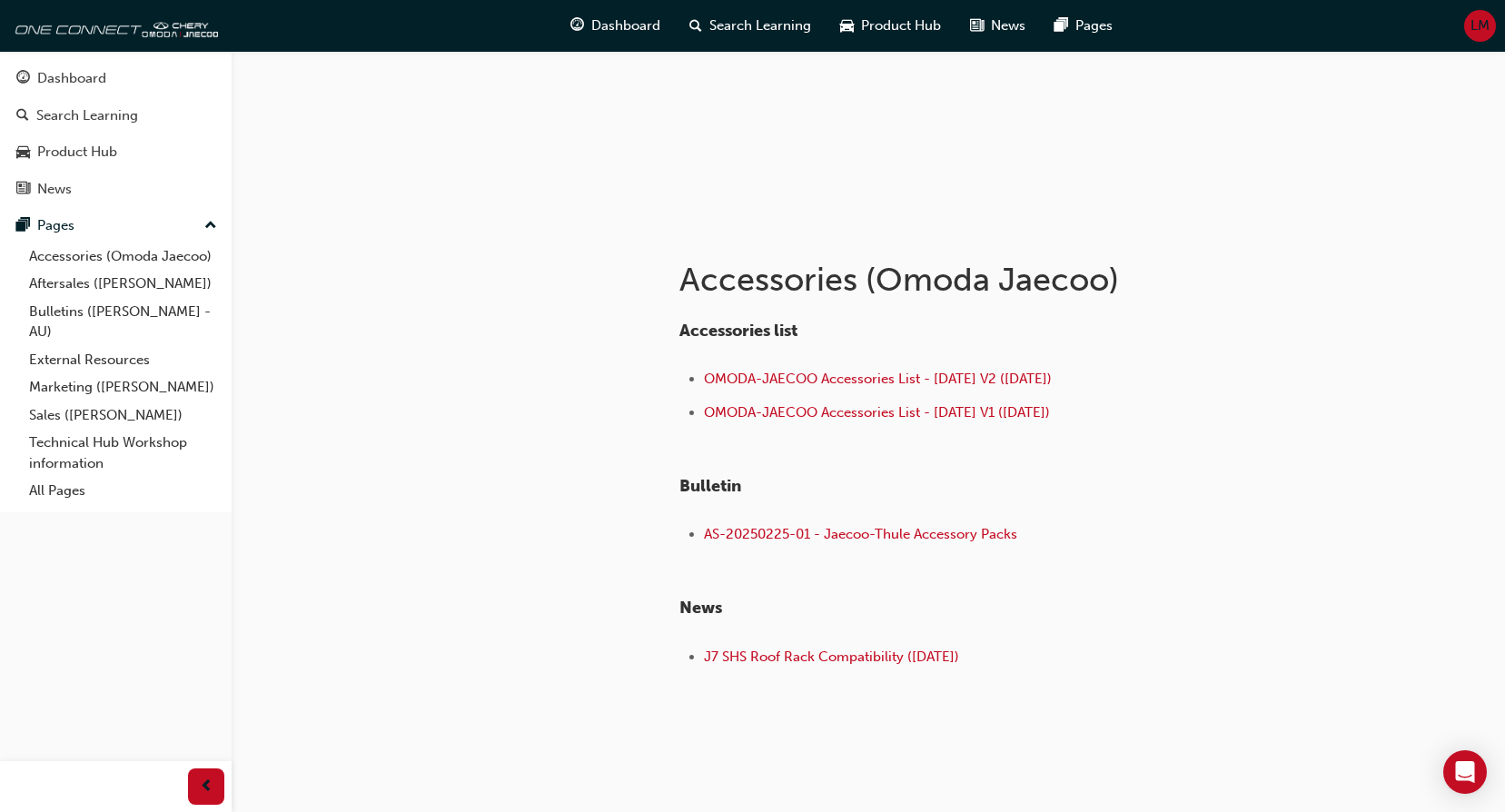
scroll to position [226, 0]
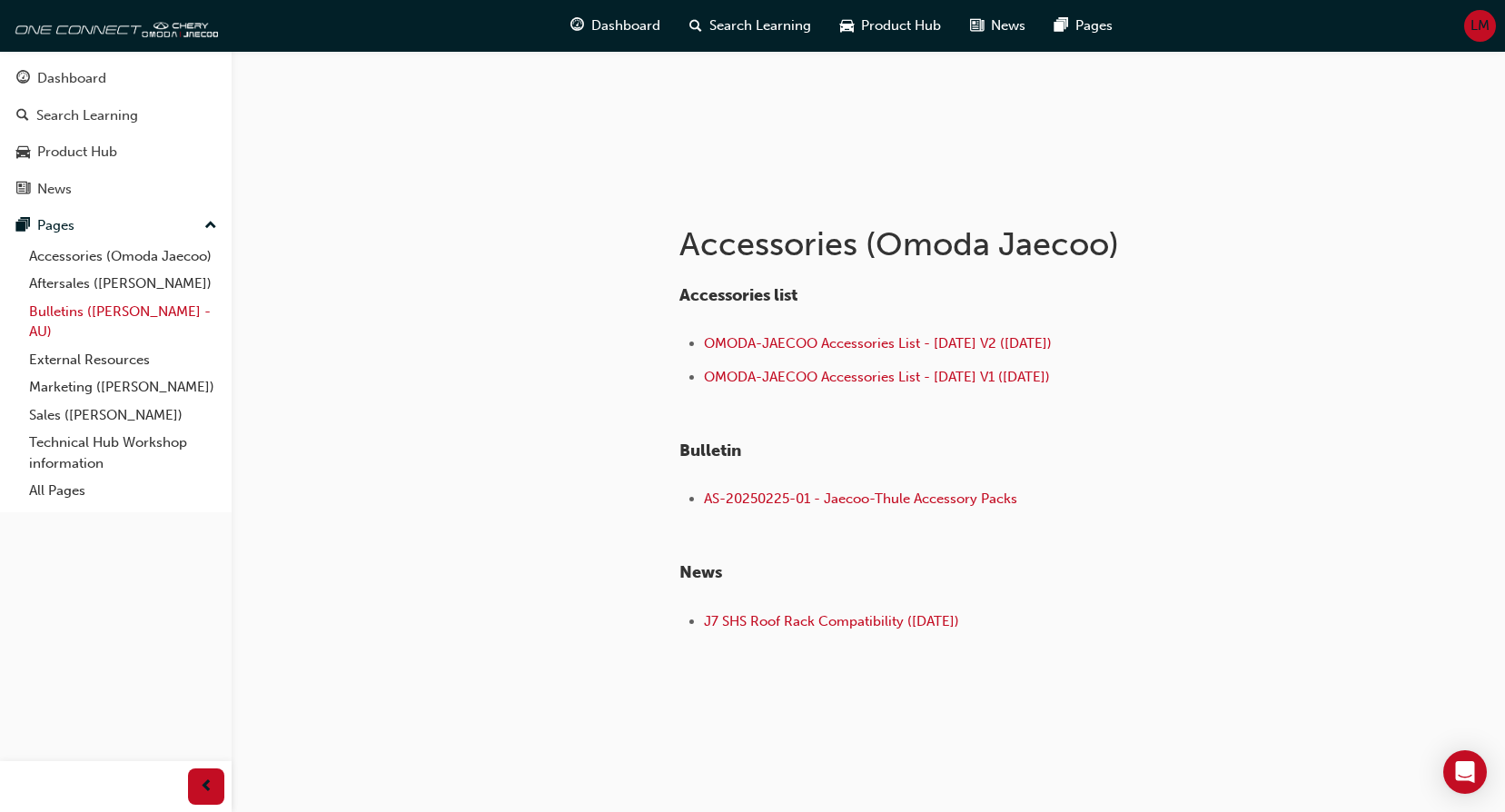
click at [103, 320] on link "Bulletins ([PERSON_NAME] - AU)" at bounding box center [123, 322] width 203 height 49
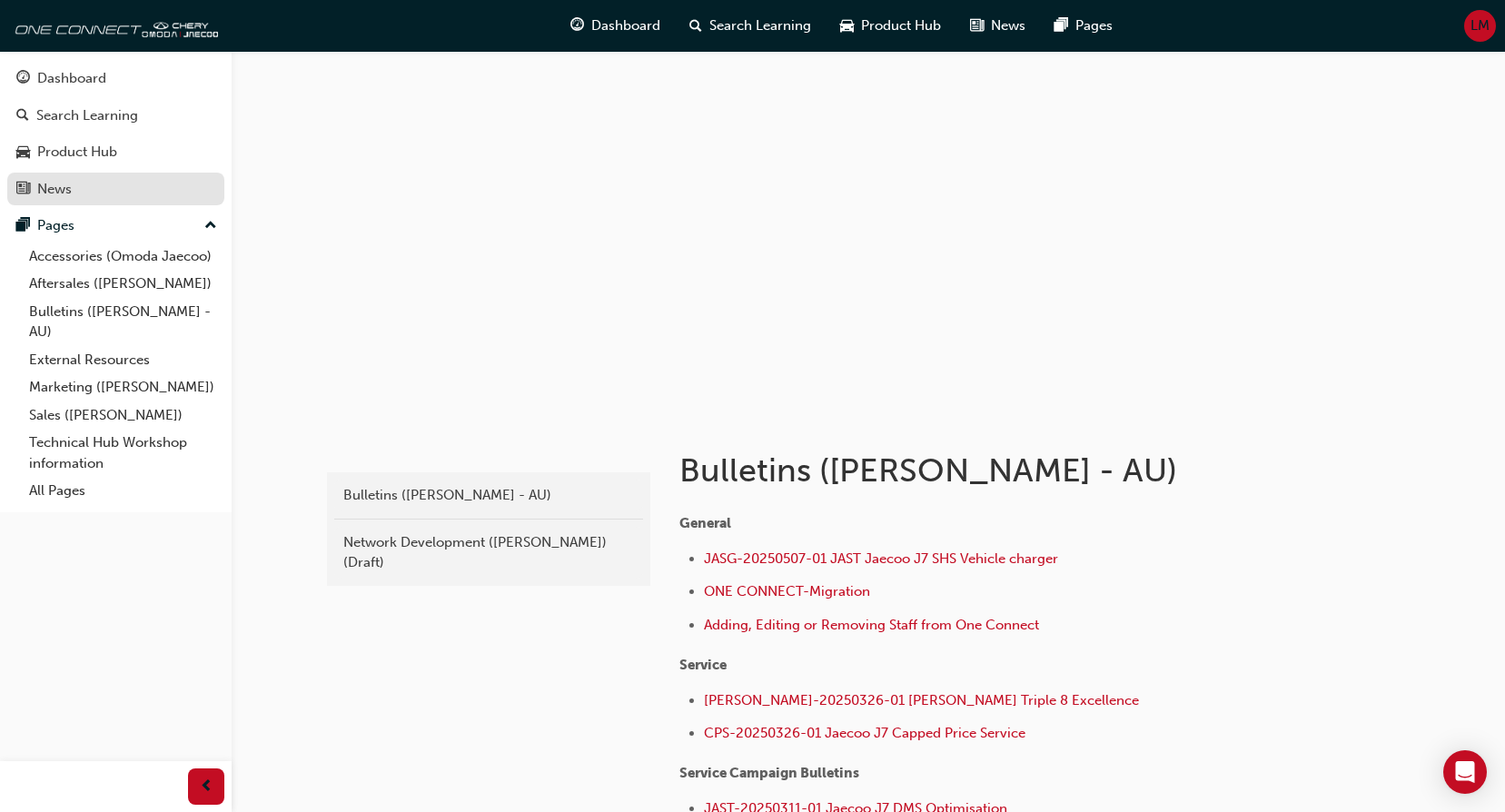
click at [74, 184] on div "News" at bounding box center [115, 190] width 199 height 23
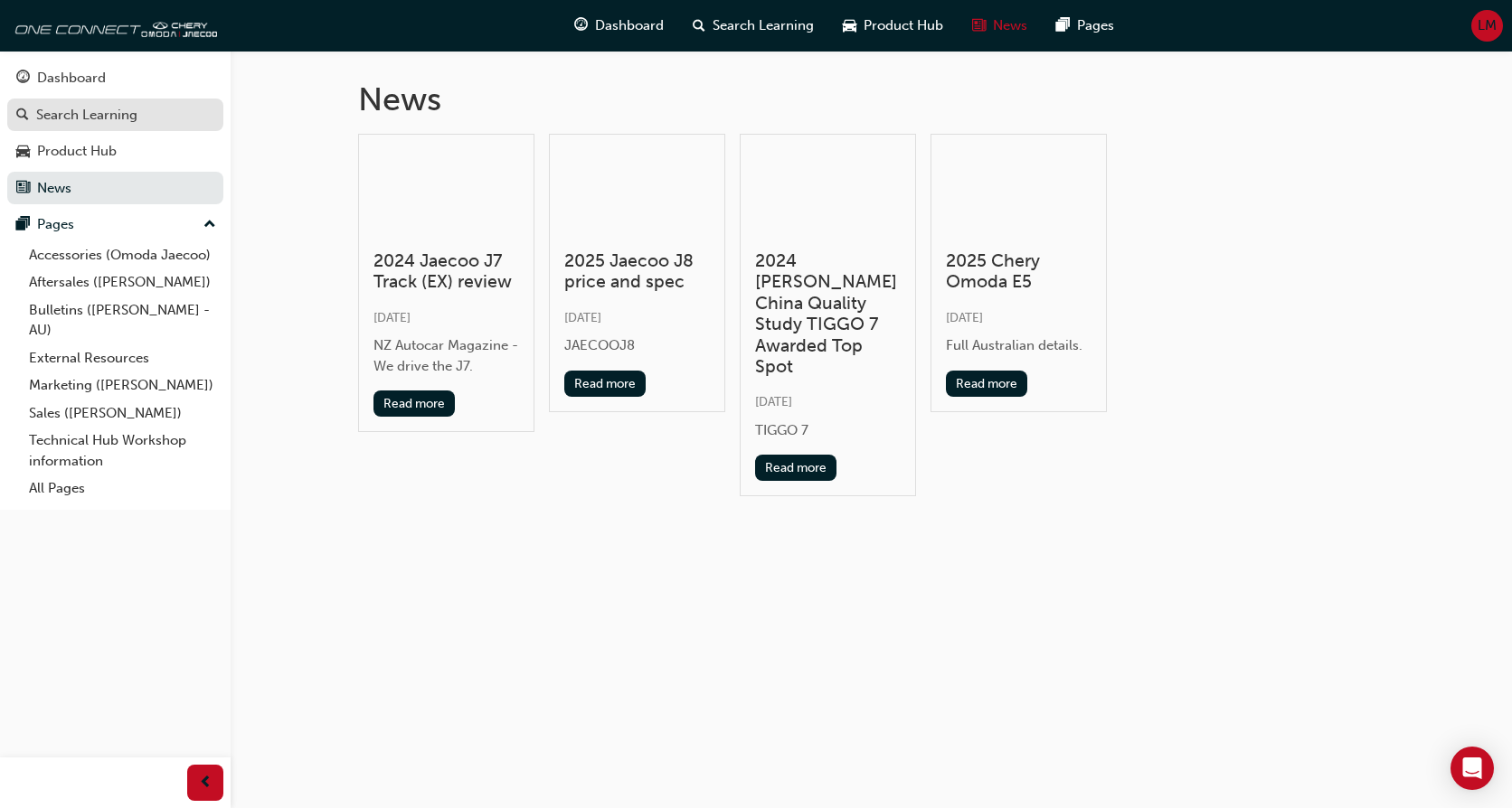
click at [90, 109] on div "Search Learning" at bounding box center [86, 116] width 101 height 21
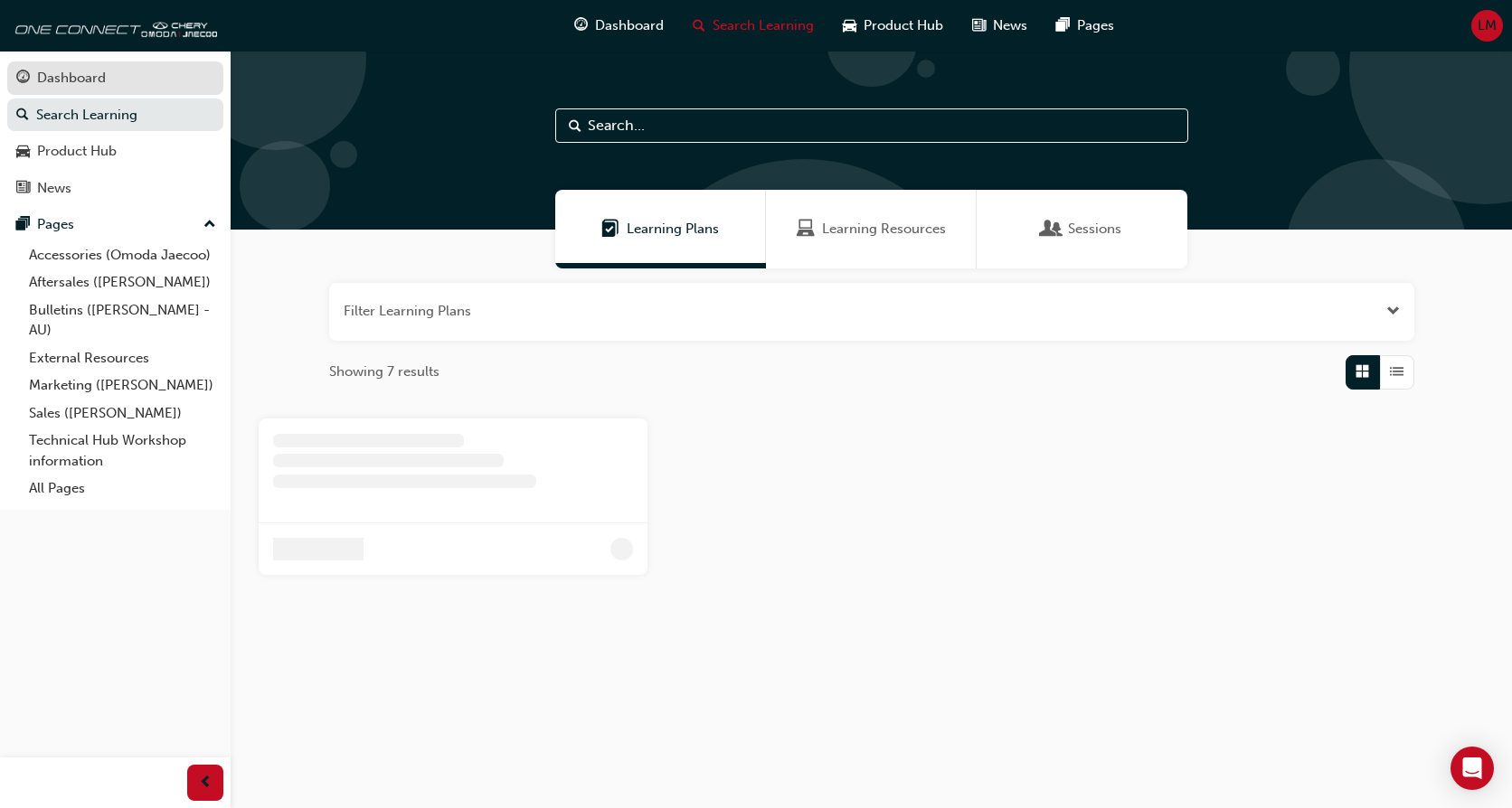
click at [91, 83] on div "Dashboard" at bounding box center [71, 78] width 68 height 21
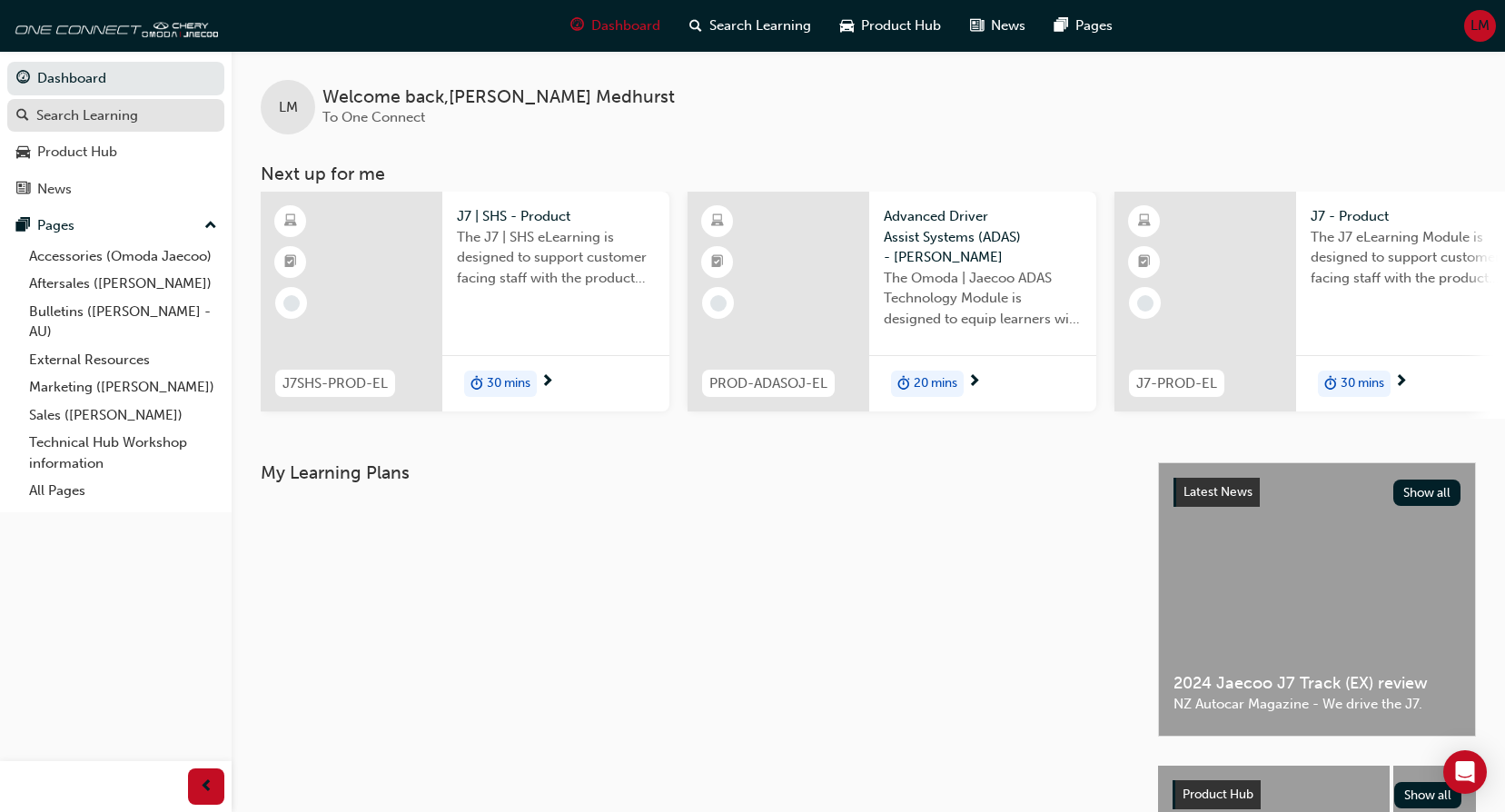
click at [85, 107] on div "Search Learning" at bounding box center [87, 116] width 102 height 21
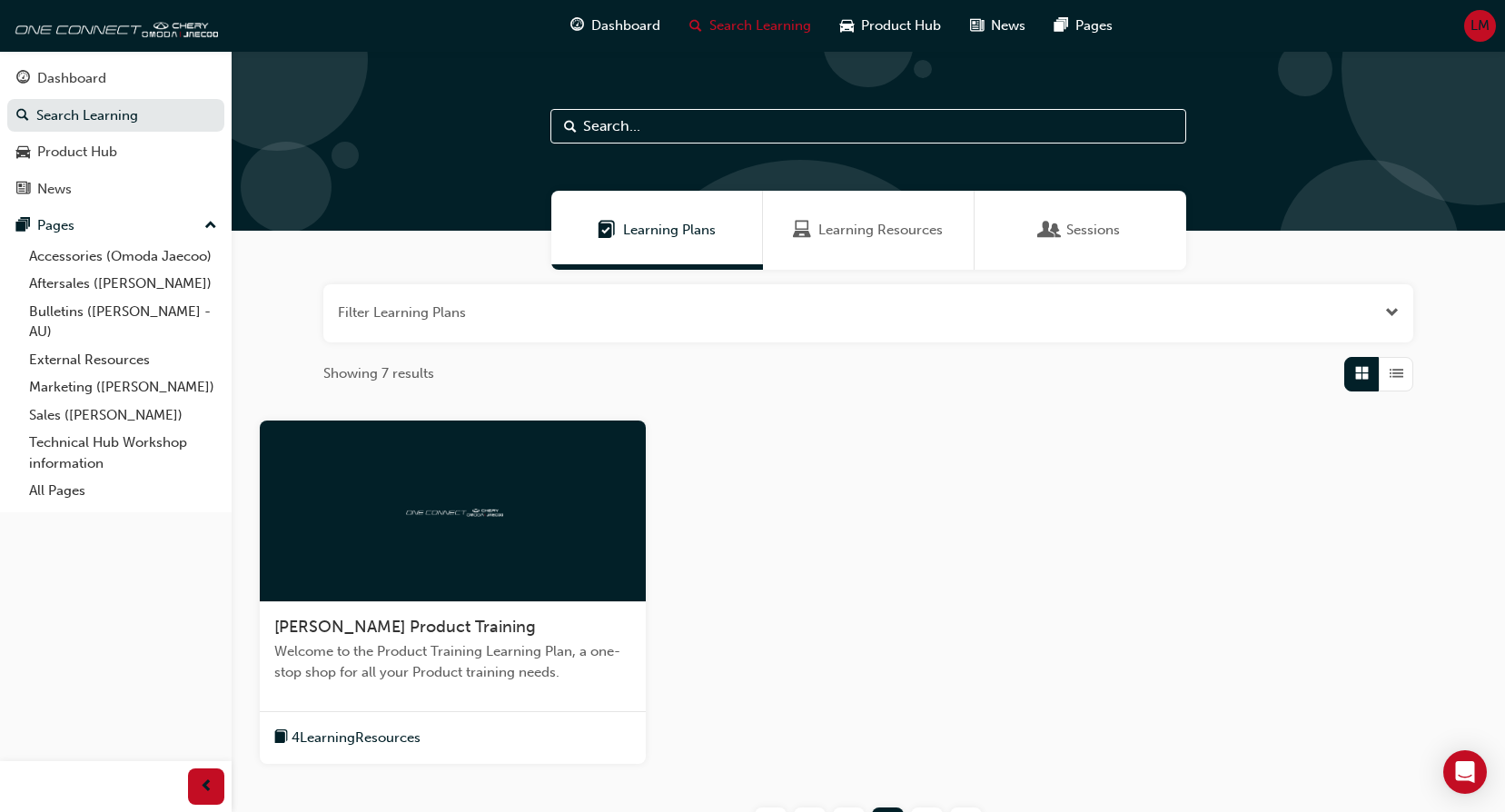
click at [889, 235] on span "Learning Resources" at bounding box center [881, 231] width 125 height 21
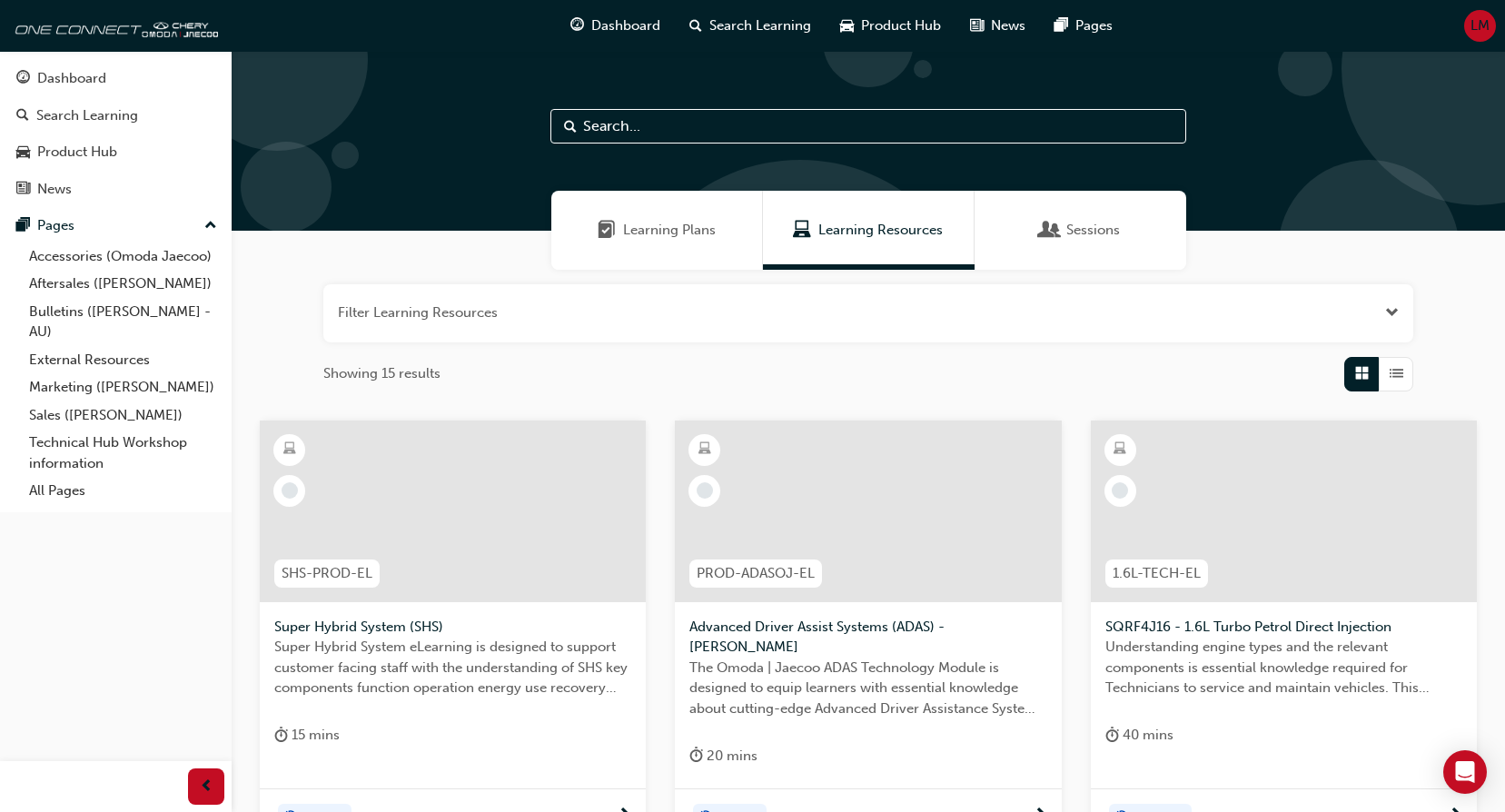
scroll to position [669, 0]
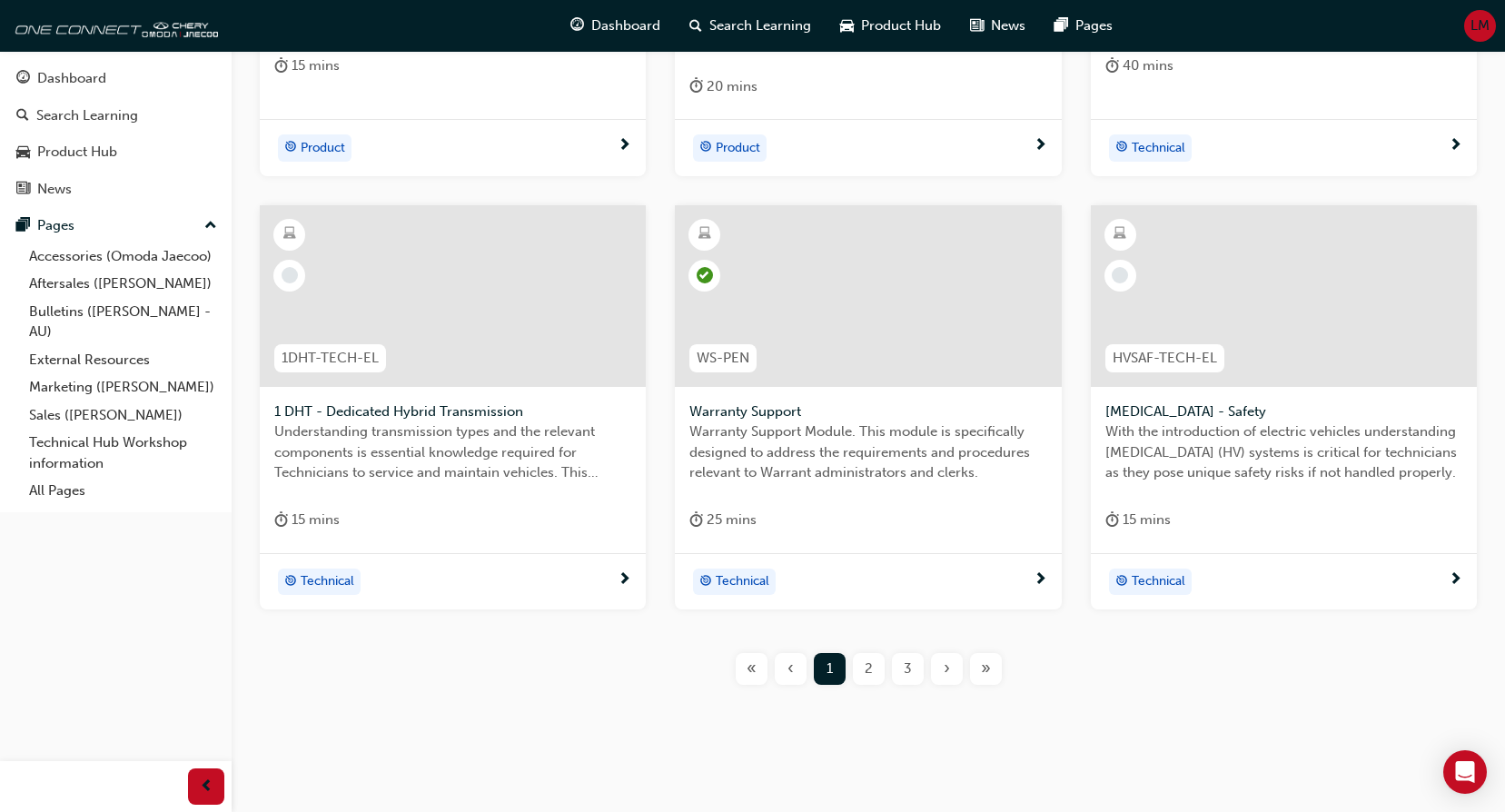
click at [1052, 553] on div "Technical" at bounding box center [867, 581] width 386 height 57
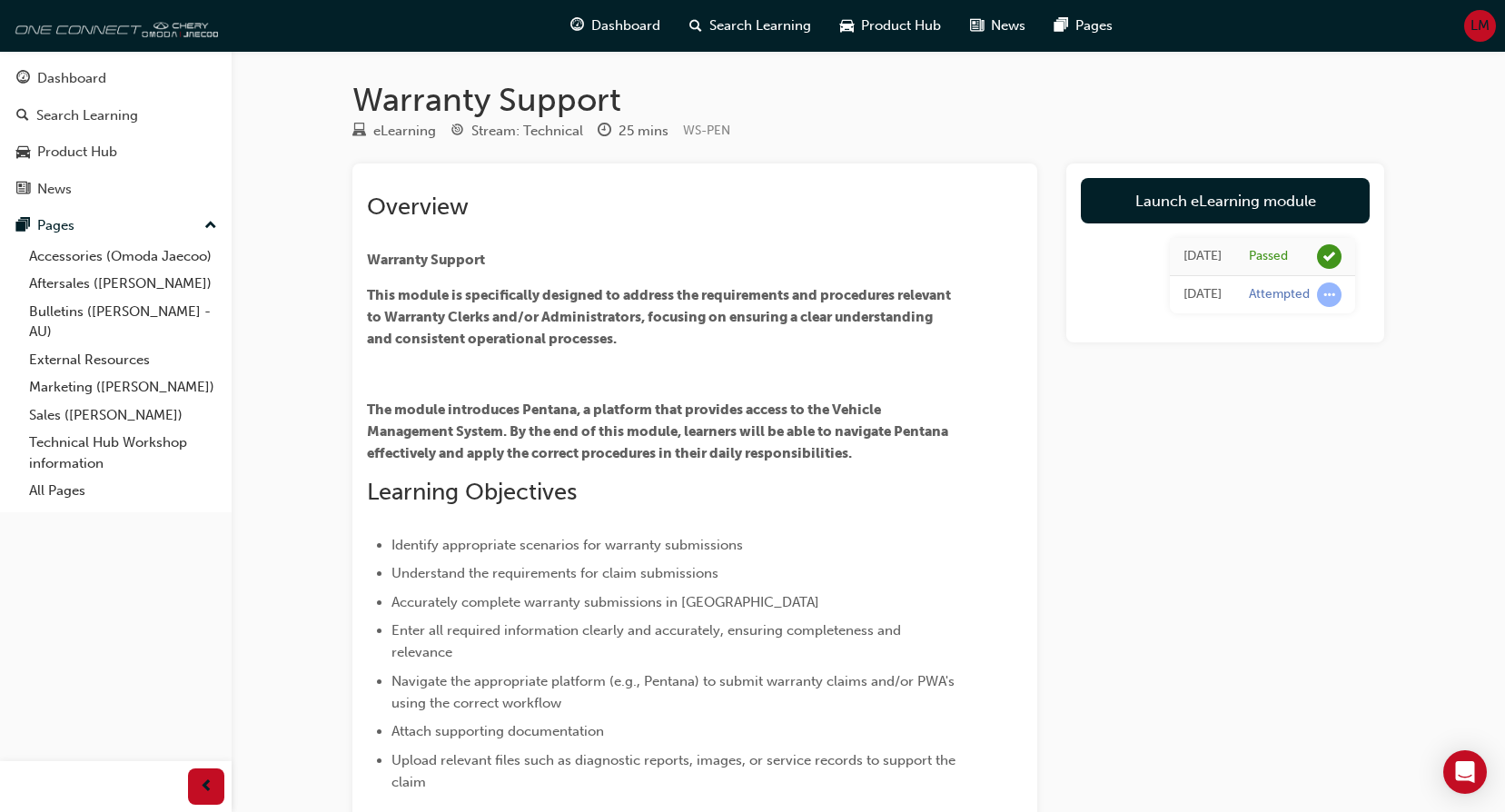
click at [49, 31] on img at bounding box center [113, 26] width 209 height 36
